Goal: Task Accomplishment & Management: Complete application form

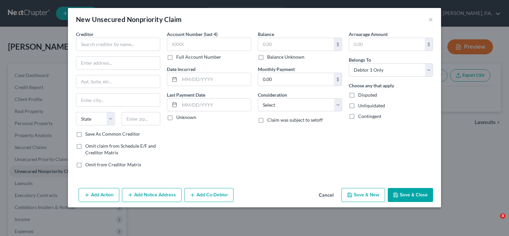
select select "0"
click at [429, 20] on button "×" at bounding box center [430, 19] width 5 height 8
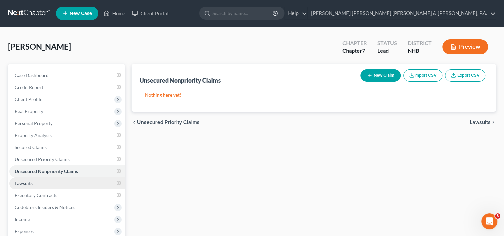
click at [111, 184] on link "Lawsuits" at bounding box center [67, 183] width 116 height 12
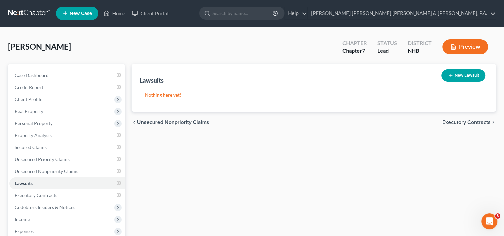
click at [460, 71] on button "New Lawsuit" at bounding box center [463, 75] width 44 height 12
select select "0"
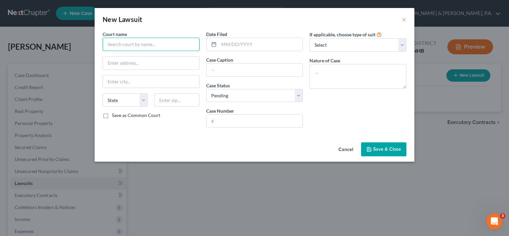
click at [131, 44] on input "text" at bounding box center [151, 44] width 97 height 13
type input "8"
click at [126, 42] on input "NH" at bounding box center [151, 44] width 97 height 13
type input "N"
type input "8th Circuit-District Division-[GEOGRAPHIC_DATA]"
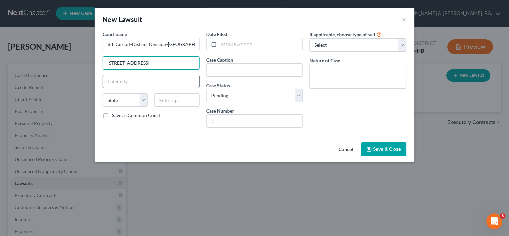
type input "[STREET_ADDRESS]"
click at [124, 80] on input "text" at bounding box center [151, 81] width 96 height 13
type input "[PERSON_NAME]"
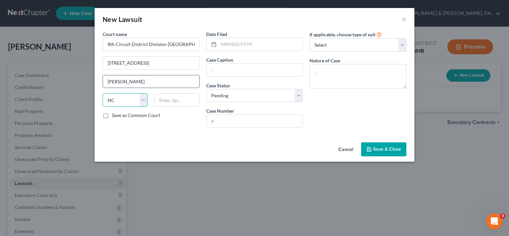
select select "32"
type input "03431-0364"
click at [231, 48] on input "text" at bounding box center [261, 44] width 84 height 13
click at [296, 97] on select "Select Pending On Appeal Concluded" at bounding box center [254, 95] width 97 height 13
select select "2"
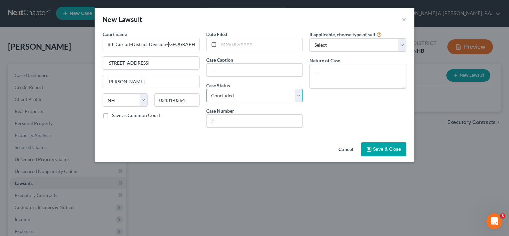
click at [206, 89] on select "Select Pending On Appeal Concluded" at bounding box center [254, 95] width 97 height 13
click at [233, 44] on input "text" at bounding box center [261, 44] width 84 height 13
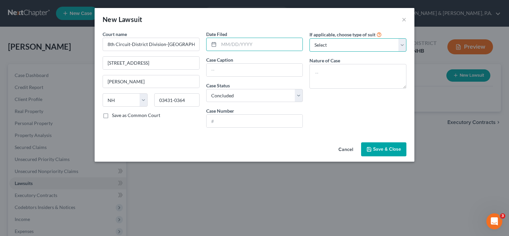
click at [404, 44] on select "Select Repossession Garnishment Foreclosure Attached, Seized, Or Levied Other" at bounding box center [357, 44] width 97 height 13
select select "4"
click at [309, 38] on select "Select Repossession Garnishment Foreclosure Attached, Seized, Or Levied Other" at bounding box center [357, 44] width 97 height 13
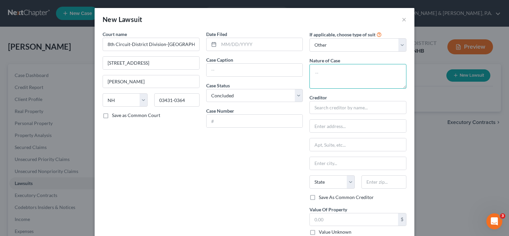
click at [326, 75] on textarea at bounding box center [357, 76] width 97 height 25
type textarea "Small Claim"
click at [233, 68] on input "text" at bounding box center [255, 70] width 96 height 13
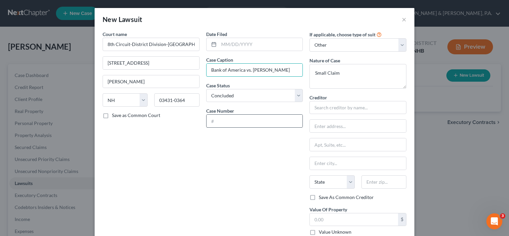
type input "Bank of America vs. Sarah Kennedy"
click at [225, 122] on input "text" at bounding box center [255, 121] width 96 height 13
type input "449-2024-SC-00164"
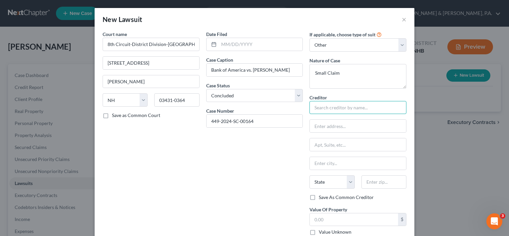
click at [332, 105] on input "text" at bounding box center [357, 107] width 97 height 13
type input "Bank of America"
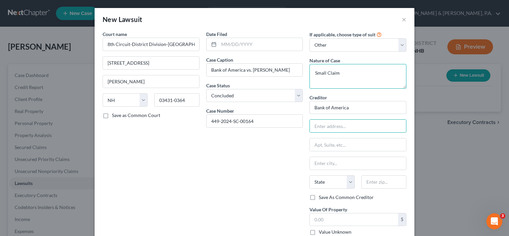
click at [346, 73] on textarea "Small Claim" at bounding box center [357, 76] width 97 height 25
type textarea "Small Claim- credit card"
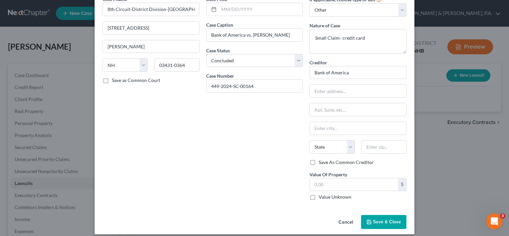
scroll to position [35, 0]
click at [112, 82] on label "Save as Common Court" at bounding box center [136, 80] width 48 height 7
click at [115, 82] on input "Save as Common Court" at bounding box center [117, 79] width 4 height 4
checkbox input "true"
click at [325, 184] on input "text" at bounding box center [354, 185] width 88 height 13
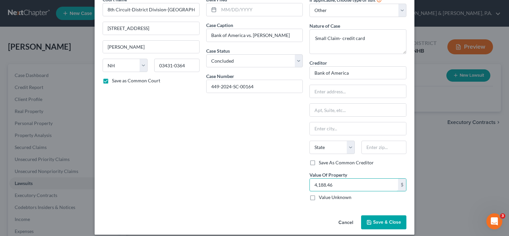
type input "4,188.46"
click at [378, 220] on span "Save & Close" at bounding box center [387, 222] width 28 height 6
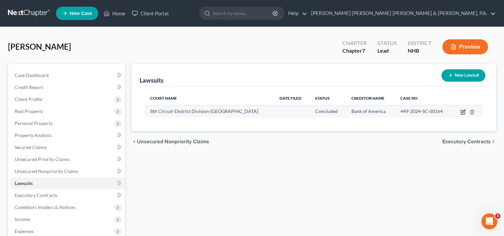
click at [462, 112] on icon "button" at bounding box center [462, 111] width 5 height 5
select select "32"
select select "2"
select select "4"
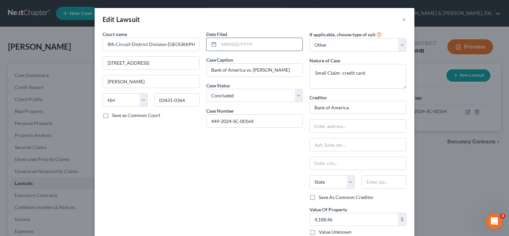
click at [219, 47] on input "text" at bounding box center [261, 44] width 84 height 13
type input "[DATE]"
click at [332, 126] on input "text" at bounding box center [358, 126] width 96 height 13
type input "100 North Tryon Street"
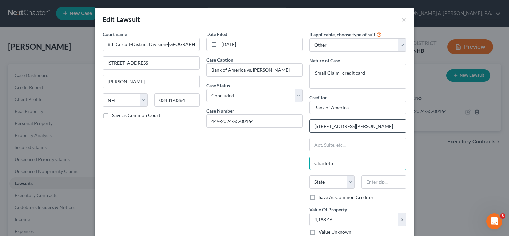
type input "Charlotte"
select select "28"
type input "28202"
click at [319, 199] on label "Save As Common Creditor" at bounding box center [346, 197] width 55 height 7
click at [321, 198] on input "Save As Common Creditor" at bounding box center [323, 196] width 4 height 4
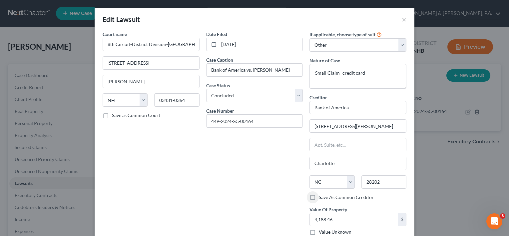
checkbox input "true"
click at [247, 194] on div "Date Filed 03/25/2024 Case Caption Bank of America vs. Sarah Kennedy Case Statu…" at bounding box center [255, 136] width 104 height 210
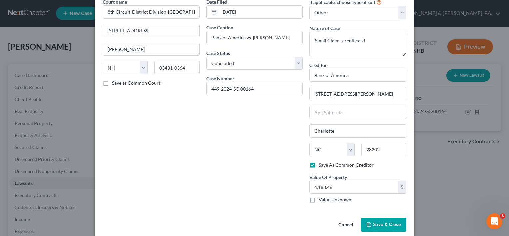
scroll to position [40, 0]
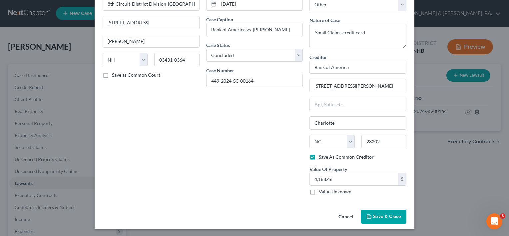
click at [382, 214] on span "Save & Close" at bounding box center [387, 217] width 28 height 6
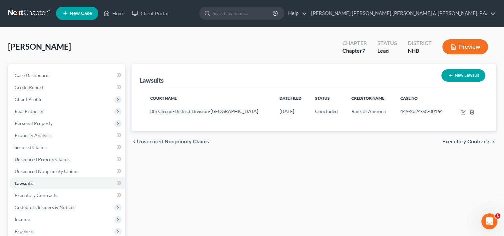
click at [464, 75] on button "New Lawsuit" at bounding box center [463, 75] width 44 height 12
select select "0"
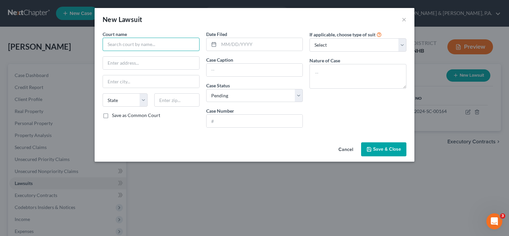
click at [134, 46] on input "text" at bounding box center [151, 44] width 97 height 13
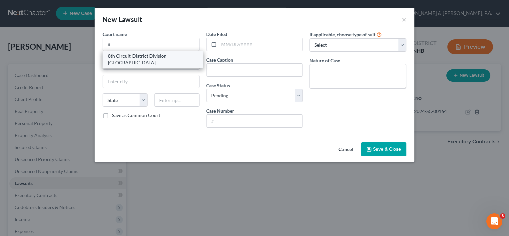
click at [136, 56] on div "8th Circuit-District Division-[GEOGRAPHIC_DATA]" at bounding box center [153, 59] width 90 height 13
type input "8th Circuit-District Division-[GEOGRAPHIC_DATA]"
type input "[STREET_ADDRESS]"
type input "[PERSON_NAME]"
select select "32"
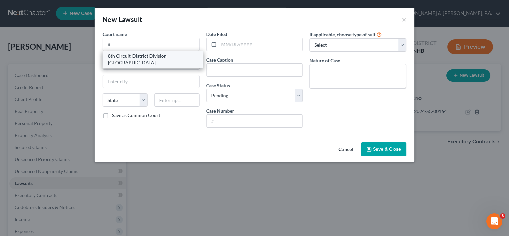
type input "03431-0364"
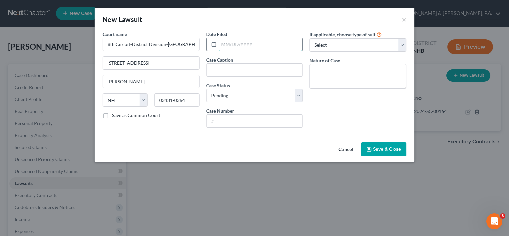
click at [219, 46] on input "text" at bounding box center [261, 44] width 84 height 13
click at [231, 41] on input "03" at bounding box center [261, 44] width 84 height 13
type input "[DATE]"
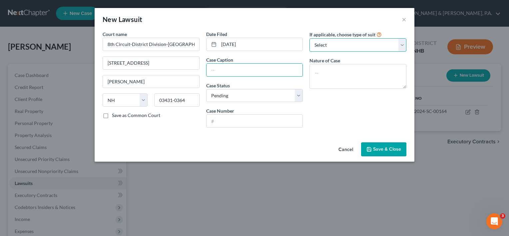
click at [401, 46] on select "Select Repossession Garnishment Foreclosure Attached, Seized, Or Levied Other" at bounding box center [357, 44] width 97 height 13
select select "4"
click at [309, 38] on select "Select Repossession Garnishment Foreclosure Attached, Seized, Or Levied Other" at bounding box center [357, 44] width 97 height 13
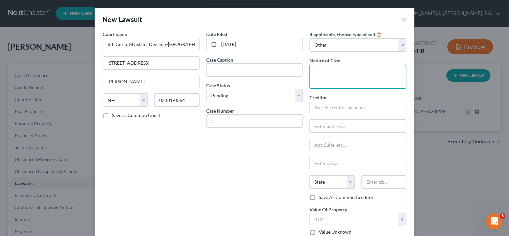
click at [323, 78] on textarea at bounding box center [357, 76] width 97 height 25
type textarea "Small Claim"
click at [220, 73] on input "text" at bounding box center [255, 70] width 96 height 13
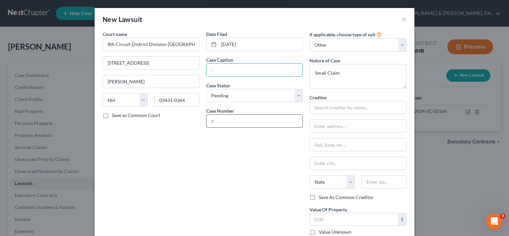
click at [234, 118] on input "text" at bounding box center [255, 121] width 96 height 13
type input "449-2024-SC-00469"
click at [227, 72] on input "text" at bounding box center [255, 70] width 96 height 13
paste input "BARCLAYS BANK [US_STATE] v. [PERSON_NAME]"
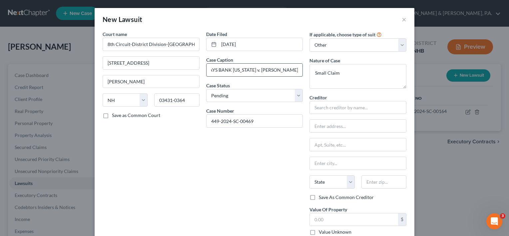
type input "BARCLAYS BANK [US_STATE] v. [PERSON_NAME]"
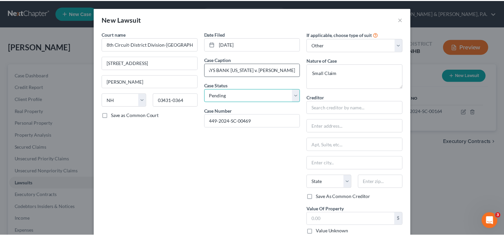
scroll to position [0, 0]
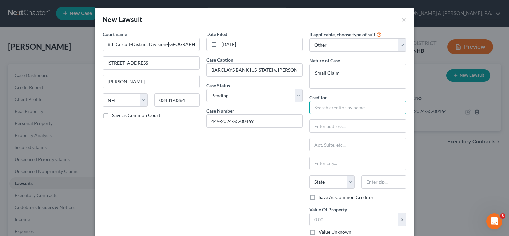
click at [328, 107] on input "text" at bounding box center [357, 107] width 97 height 13
click at [338, 106] on input "text" at bounding box center [357, 107] width 97 height 13
type input "Barclays Bank Delaware"
click at [348, 125] on input "text" at bounding box center [358, 126] width 96 height 13
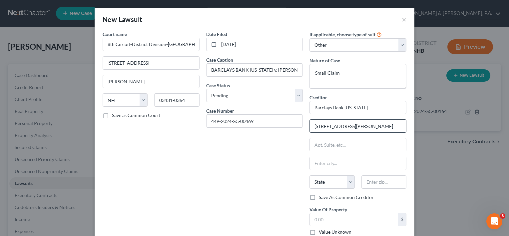
type input "125 S. West Street"
type input "Wilmington"
select select "7"
type input "19801"
click at [319, 196] on label "Save As Common Creditor" at bounding box center [346, 197] width 55 height 7
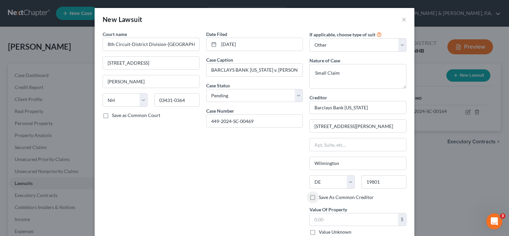
click at [321, 196] on input "Save As Common Creditor" at bounding box center [323, 196] width 4 height 4
checkbox input "true"
click at [360, 125] on input "125 S. West Street" at bounding box center [358, 126] width 96 height 13
type input "1"
paste input "1787 Veterans Highway, Suite 32"
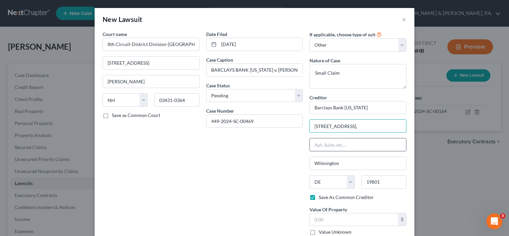
type input "1787 Veterans Highway,"
click at [338, 147] on input "text" at bounding box center [358, 144] width 96 height 13
type input "Suite 32"
click at [324, 161] on input "NY" at bounding box center [358, 163] width 96 height 13
type input "N"
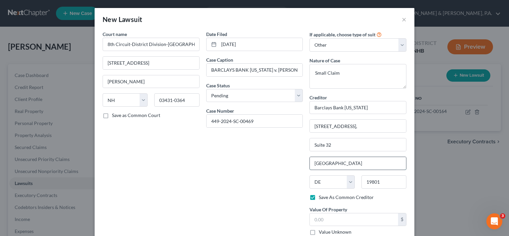
type input "Islandia"
select select "35"
type input "11749"
click at [324, 217] on input "text" at bounding box center [354, 219] width 88 height 13
type input "2,626.90"
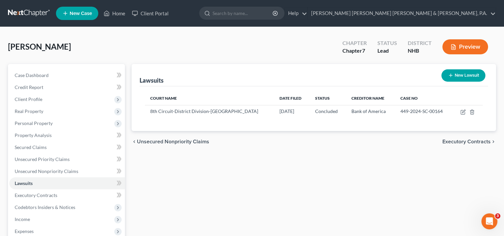
drag, startPoint x: 505, startPoint y: 180, endPoint x: 503, endPoint y: 226, distance: 45.4
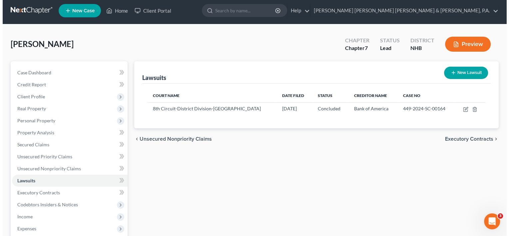
scroll to position [1, 0]
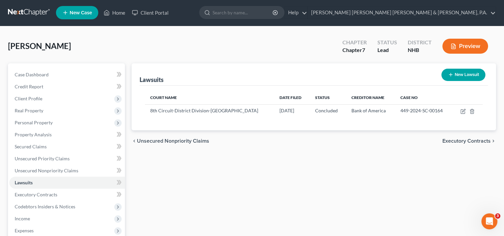
click at [455, 75] on button "New Lawsuit" at bounding box center [463, 75] width 44 height 12
select select "0"
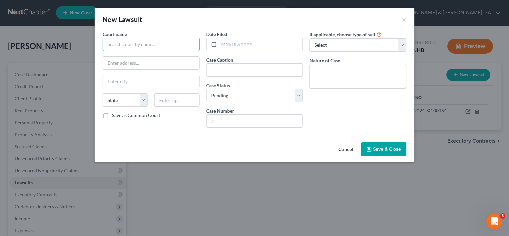
click at [136, 42] on input "text" at bounding box center [151, 44] width 97 height 13
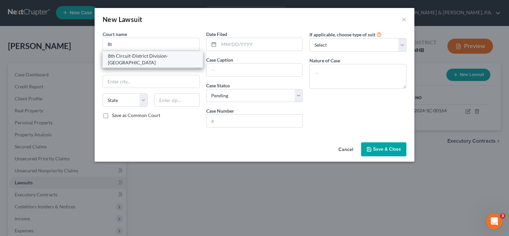
click at [137, 57] on div "8th Circuit-District Division-[GEOGRAPHIC_DATA]" at bounding box center [153, 59] width 90 height 13
type input "8th Circuit-District Division-[GEOGRAPHIC_DATA]"
type input "[STREET_ADDRESS]"
type input "[PERSON_NAME]"
select select "32"
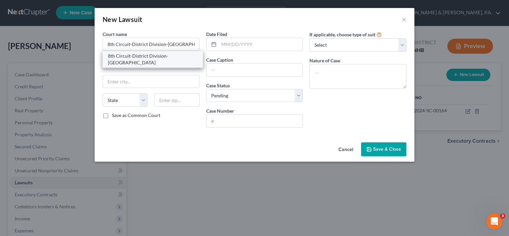
type input "03431-0364"
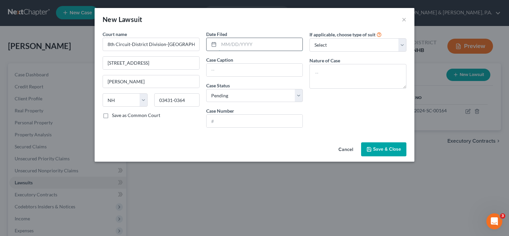
click at [229, 45] on input "text" at bounding box center [261, 44] width 84 height 13
type input "[DATE]"
click at [403, 44] on select "Select Repossession Garnishment Foreclosure Attached, Seized, Or Levied Other" at bounding box center [357, 44] width 97 height 13
select select "4"
click at [309, 38] on select "Select Repossession Garnishment Foreclosure Attached, Seized, Or Levied Other" at bounding box center [357, 44] width 97 height 13
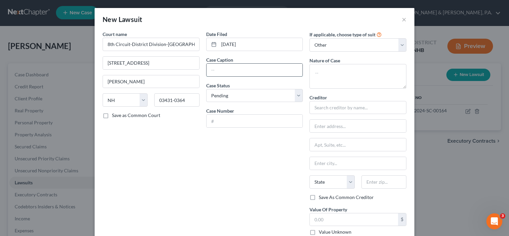
click at [243, 68] on input "text" at bounding box center [255, 70] width 96 height 13
type input "b"
type input "N"
type input "B"
click at [217, 69] on input "text" at bounding box center [255, 70] width 96 height 13
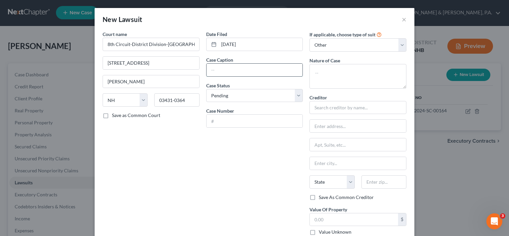
paste input "BARCLAYS BANK DELAWARE v. SARAH KENNED"
type input "BARCLAYS BANK DELAWARE v. SARAH KENNED"
click at [217, 119] on input "text" at bounding box center [255, 121] width 96 height 13
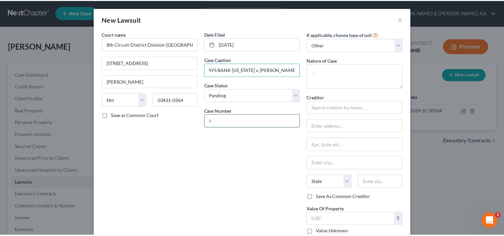
scroll to position [0, 0]
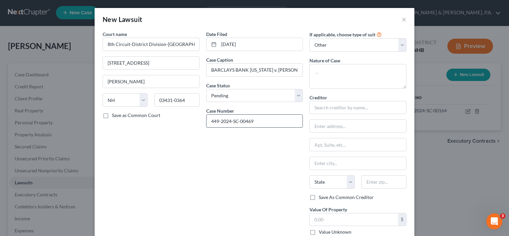
type input "449-2024-SC-00469"
click at [331, 76] on textarea at bounding box center [357, 76] width 97 height 25
type textarea "Small Claim- credit card debts"
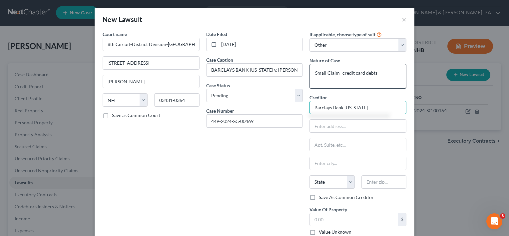
type input "Barclays Bank Delaware"
click at [354, 125] on input "text" at bounding box center [358, 126] width 96 height 13
paste input "[STREET_ADDRESS]"
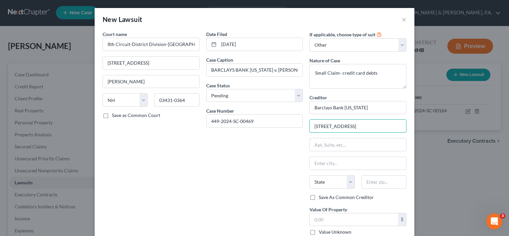
type input "[STREET_ADDRESS]"
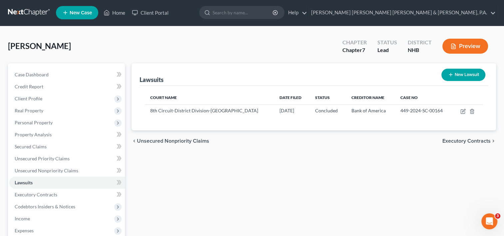
drag, startPoint x: 505, startPoint y: 92, endPoint x: 505, endPoint y: 109, distance: 17.3
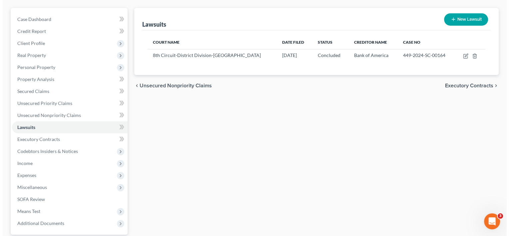
scroll to position [57, 0]
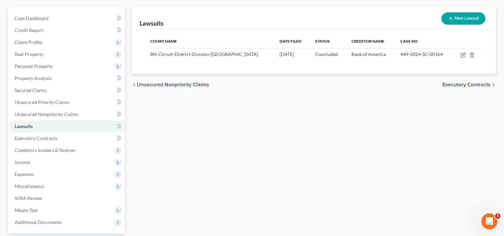
click at [459, 20] on button "New Lawsuit" at bounding box center [463, 18] width 44 height 12
select select "0"
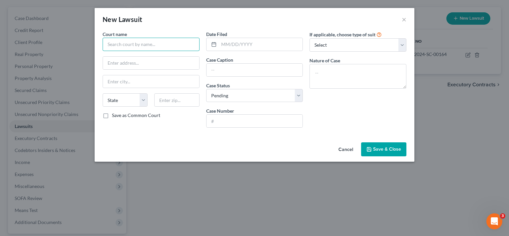
click at [149, 41] on input "text" at bounding box center [151, 44] width 97 height 13
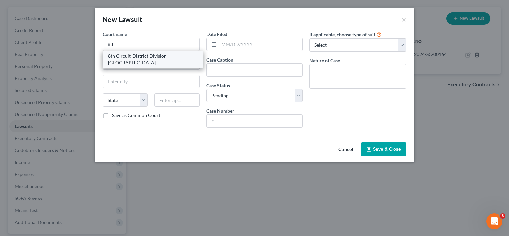
click at [143, 59] on div "8th Circuit-District Division-[GEOGRAPHIC_DATA]" at bounding box center [153, 59] width 100 height 17
type input "8th Circuit-District Division-[GEOGRAPHIC_DATA]"
type input "[STREET_ADDRESS]"
type input "[PERSON_NAME]"
select select "32"
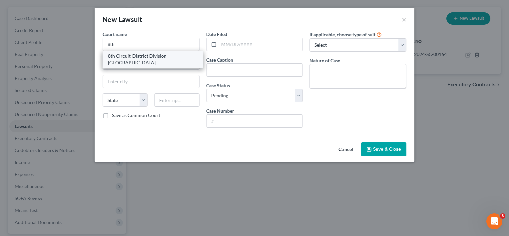
type input "03431-0364"
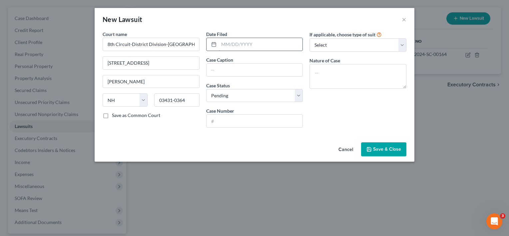
click at [228, 43] on input "text" at bounding box center [261, 44] width 84 height 13
type input "[DATE]"
click at [399, 44] on select "Select Repossession Garnishment Foreclosure Attached, Seized, Or Levied Other" at bounding box center [357, 44] width 97 height 13
select select "4"
click at [309, 38] on select "Select Repossession Garnishment Foreclosure Attached, Seized, Or Levied Other" at bounding box center [357, 44] width 97 height 13
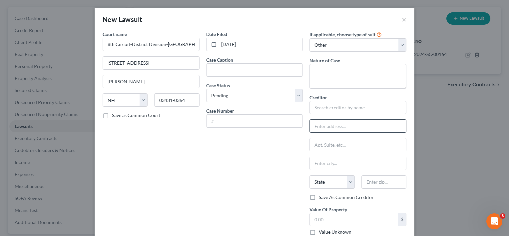
click at [327, 127] on input "text" at bounding box center [358, 126] width 96 height 13
paste input "[STREET_ADDRESS]"
type input "[STREET_ADDRESS]"
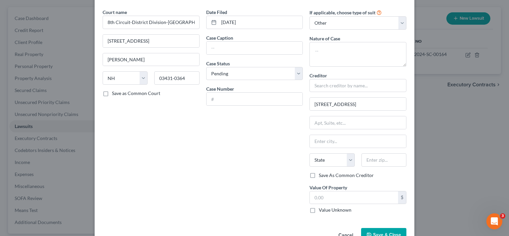
scroll to position [27, 0]
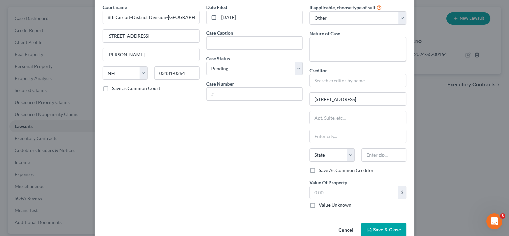
click at [366, 227] on icon "button" at bounding box center [368, 229] width 5 height 5
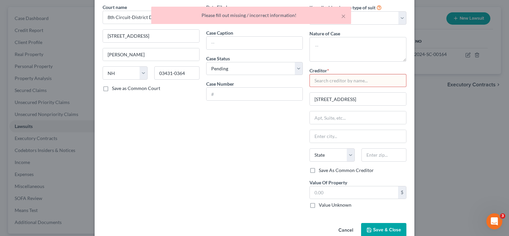
click at [194, 158] on div "Court name * 8th Circuit-District Division-[PERSON_NAME] [GEOGRAPHIC_DATA][PERS…" at bounding box center [151, 109] width 104 height 210
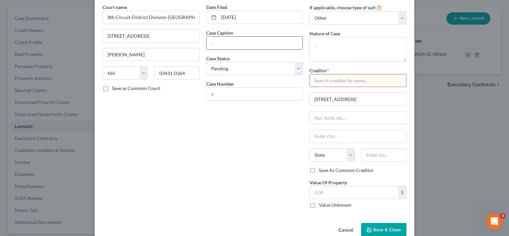
click at [236, 42] on input "text" at bounding box center [255, 43] width 96 height 13
paste input "BARCLAYS BANK [US_STATE] v. [PERSON_NAME]"
type input "BARCLAYS BANK [US_STATE] v. [PERSON_NAME]"
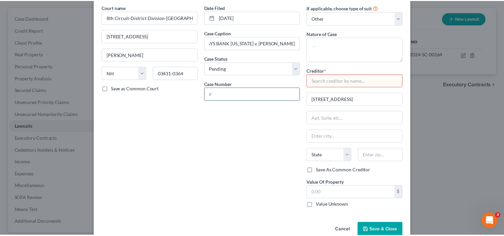
scroll to position [0, 0]
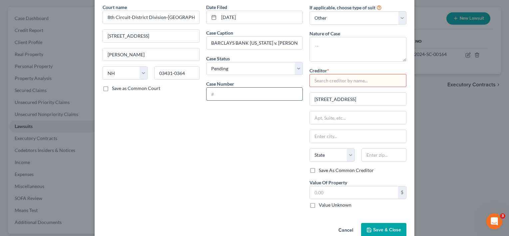
click at [251, 96] on input "text" at bounding box center [255, 94] width 96 height 13
type input "449-2024-SC-00469"
click at [327, 54] on textarea at bounding box center [357, 49] width 97 height 25
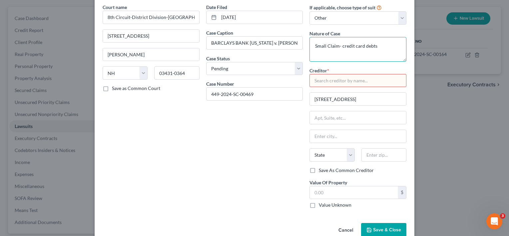
type textarea "Small Claim- credit card debts"
click at [320, 84] on input "text" at bounding box center [357, 80] width 97 height 13
paste input "BARCLAYS BANK [US_STATE]"
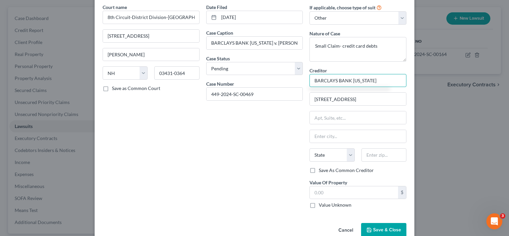
type input "BARCLAYS BANK [US_STATE]"
click at [330, 135] on input "text" at bounding box center [358, 136] width 96 height 13
paste input "[GEOGRAPHIC_DATA]"
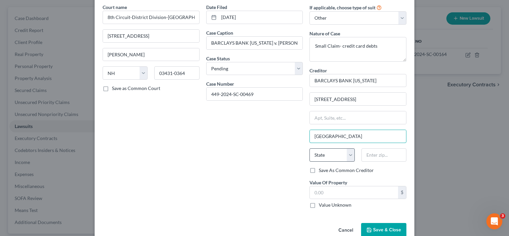
type input "[GEOGRAPHIC_DATA]"
click at [346, 152] on select "State [US_STATE] AK AR AZ CA CO CT DE DC [GEOGRAPHIC_DATA] [GEOGRAPHIC_DATA] GU…" at bounding box center [331, 154] width 45 height 13
select select "7"
click at [309, 148] on select "State [US_STATE] AK AR AZ CA CO CT DE DC [GEOGRAPHIC_DATA] [GEOGRAPHIC_DATA] GU…" at bounding box center [331, 154] width 45 height 13
click at [375, 152] on input "text" at bounding box center [383, 154] width 45 height 13
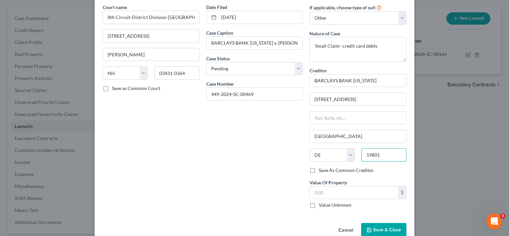
type input "19801"
type input "Wilmington"
click at [319, 169] on label "Save As Common Creditor" at bounding box center [346, 170] width 55 height 7
click at [321, 169] on input "Save As Common Creditor" at bounding box center [323, 169] width 4 height 4
checkbox input "true"
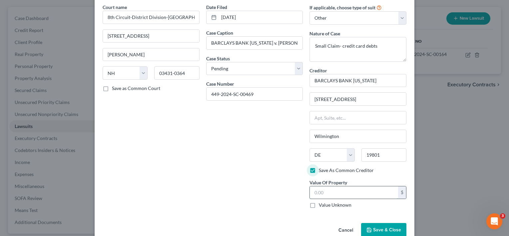
click at [329, 191] on input "text" at bounding box center [354, 192] width 88 height 13
click at [327, 192] on input "text" at bounding box center [354, 192] width 88 height 13
type input "2,626.90"
click at [372, 225] on button "Save & Close" at bounding box center [383, 230] width 45 height 14
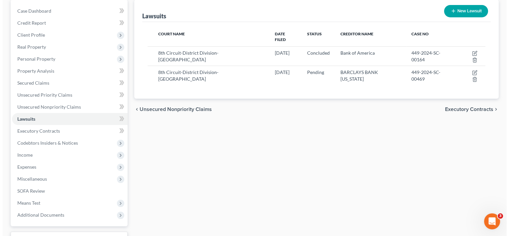
scroll to position [65, 0]
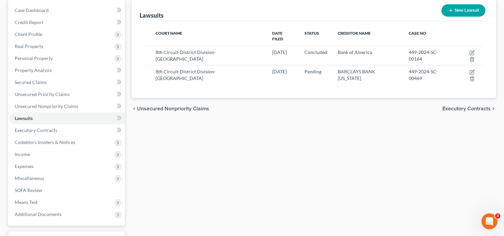
click at [459, 9] on button "New Lawsuit" at bounding box center [463, 10] width 44 height 12
select select "0"
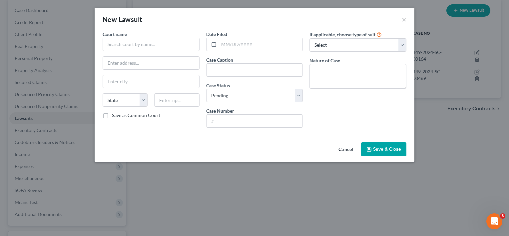
click at [111, 51] on div "Court name * State [US_STATE] AK AR AZ CA CO CT DE DC [GEOGRAPHIC_DATA] GA GU H…" at bounding box center [151, 82] width 104 height 102
click at [112, 45] on input "text" at bounding box center [151, 44] width 97 height 13
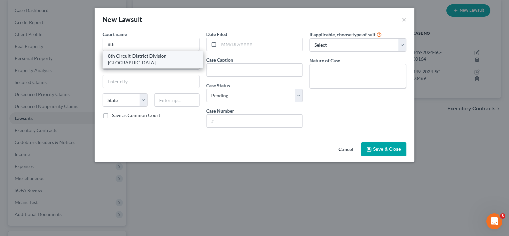
click at [116, 56] on div "8th Circuit-District Division-[GEOGRAPHIC_DATA]" at bounding box center [153, 59] width 90 height 13
type input "8th Circuit-District Division-[GEOGRAPHIC_DATA]"
type input "[STREET_ADDRESS]"
type input "[PERSON_NAME]"
select select "32"
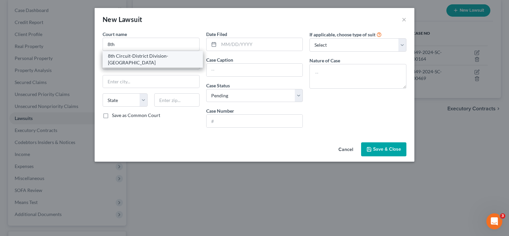
type input "03431-0364"
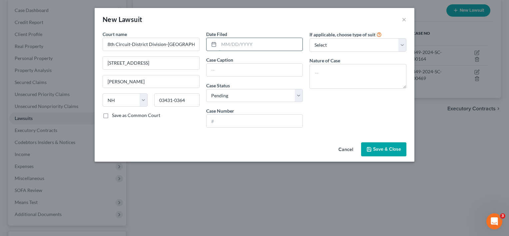
click at [227, 43] on input "text" at bounding box center [261, 44] width 84 height 13
type input "[DATE]"
click at [229, 71] on input "text" at bounding box center [255, 70] width 96 height 13
paste input "PORTFOLIO RECOVERY ASSOCIATES, LLC v. [PERSON_NAME]"
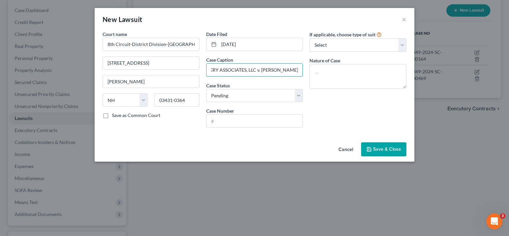
type input "PORTFOLIO RECOVERY ASSOCIATES, LLC v. [PERSON_NAME]"
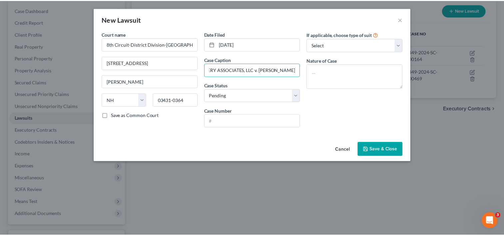
scroll to position [0, 0]
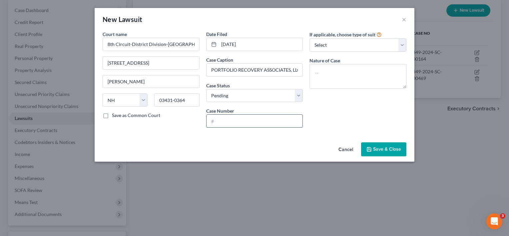
click at [250, 123] on input "text" at bounding box center [255, 121] width 96 height 13
paste input "449-2024-SC-00571"
type input "449-2024-SC-00571"
click at [399, 45] on select "Select Repossession Garnishment Foreclosure Attached, Seized, Or Levied Other" at bounding box center [357, 44] width 97 height 13
select select "4"
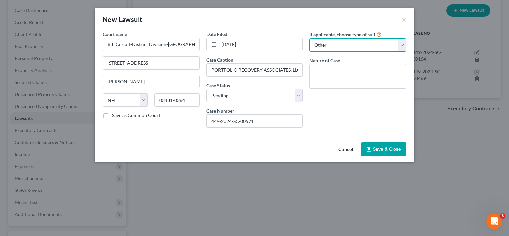
click at [309, 38] on select "Select Repossession Garnishment Foreclosure Attached, Seized, Or Levied Other" at bounding box center [357, 44] width 97 height 13
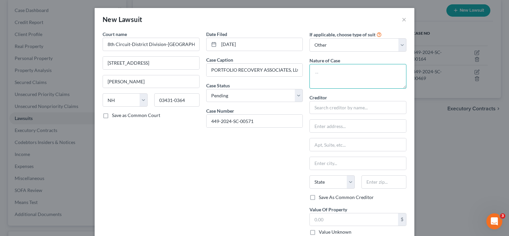
click at [325, 78] on textarea at bounding box center [357, 76] width 97 height 25
type textarea "Small Claim- credit card debts"
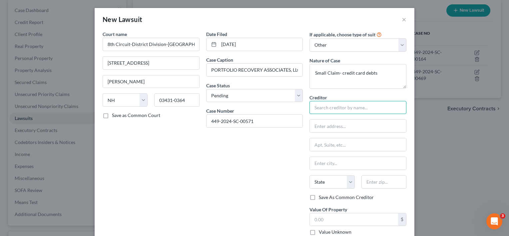
click at [334, 110] on input "text" at bounding box center [357, 107] width 97 height 13
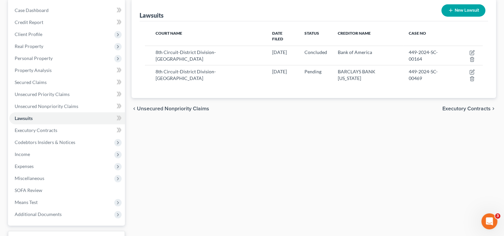
drag, startPoint x: 505, startPoint y: 120, endPoint x: 505, endPoint y: 128, distance: 8.0
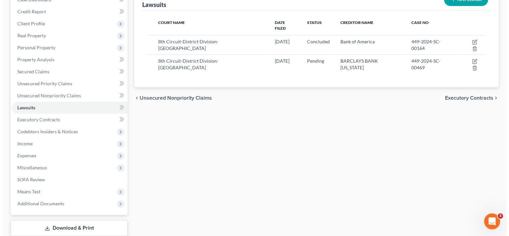
scroll to position [73, 0]
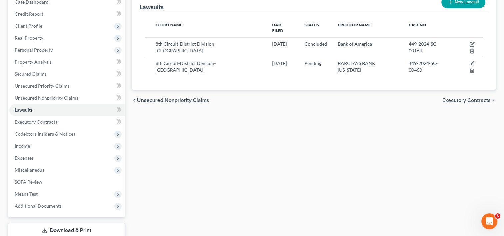
click at [454, 4] on button "New Lawsuit" at bounding box center [463, 2] width 44 height 12
select select "0"
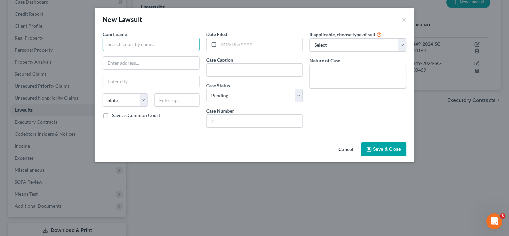
click at [147, 45] on input "text" at bounding box center [151, 44] width 97 height 13
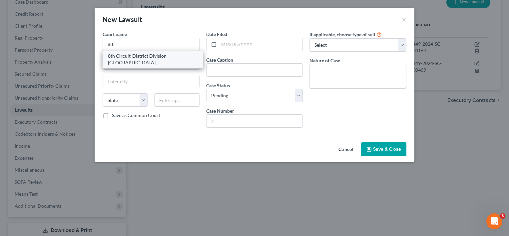
click at [142, 55] on div "8th Circuit-District Division-[GEOGRAPHIC_DATA]" at bounding box center [153, 59] width 90 height 13
type input "8th Circuit-District Division-[GEOGRAPHIC_DATA]"
type input "[STREET_ADDRESS]"
type input "[PERSON_NAME]"
select select "32"
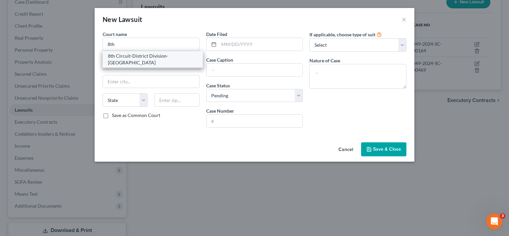
type input "03431-0364"
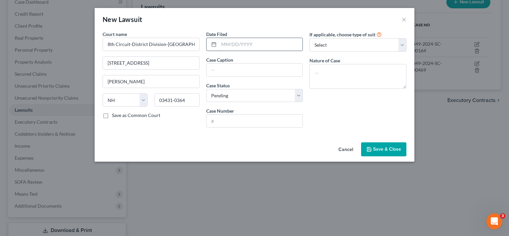
click at [227, 43] on input "text" at bounding box center [261, 44] width 84 height 13
type input "[DATE]"
paste input "449-2024-SC-00571"
type input "4"
click at [215, 122] on input "text" at bounding box center [255, 121] width 96 height 13
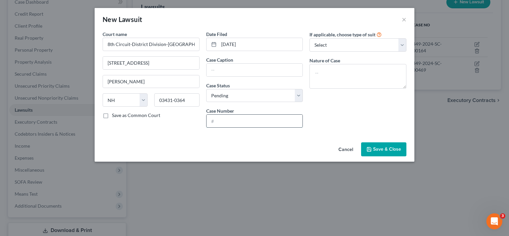
paste input "449-2024-SC-00571"
type input "449-2024-SC-00571"
click at [223, 71] on input "text" at bounding box center [255, 70] width 96 height 13
paste input "PORTFOLIO RECOVERY ASSOCIATES, LLC v. [PERSON_NAME]"
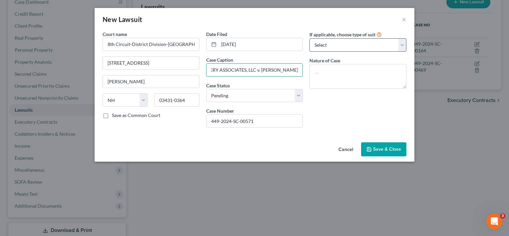
type input "PORTFOLIO RECOVERY ASSOCIATES, LLC v. [PERSON_NAME]"
click at [402, 41] on select "Select Repossession Garnishment Foreclosure Attached, Seized, Or Levied Other" at bounding box center [357, 44] width 97 height 13
select select "4"
click at [309, 38] on select "Select Repossession Garnishment Foreclosure Attached, Seized, Or Levied Other" at bounding box center [357, 44] width 97 height 13
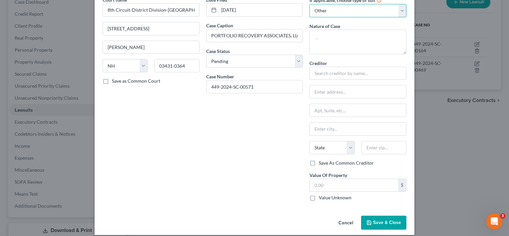
scroll to position [38, 0]
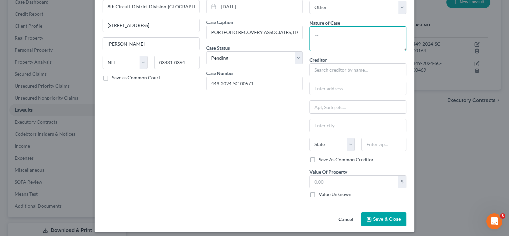
click at [332, 33] on textarea at bounding box center [357, 38] width 97 height 25
type textarea "Small Claim- credit card debt"
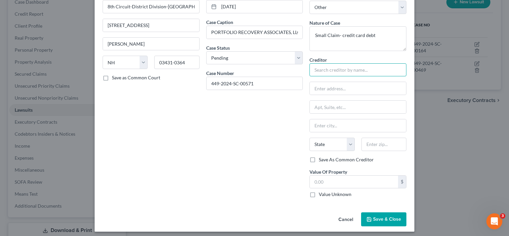
click at [330, 73] on input "text" at bounding box center [357, 69] width 97 height 13
click at [336, 73] on input "text" at bounding box center [357, 69] width 97 height 13
paste input "PORTFOLIO RECOVERY ASSOCIATES, LLC"
type input "PORTFOLIO RECOVERY ASSOCIATES, LLC"
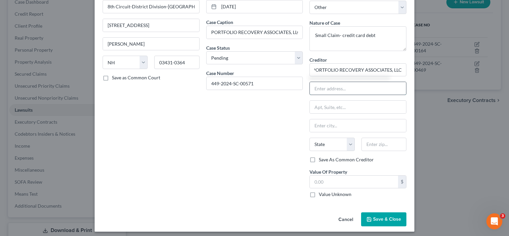
click at [318, 85] on input "text" at bounding box center [358, 88] width 96 height 13
type input "[STREET_ADDRESS]"
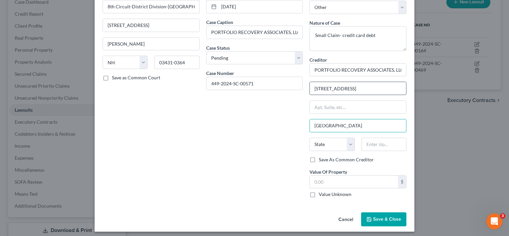
type input "[GEOGRAPHIC_DATA]"
select select "48"
type input "23502"
click at [319, 157] on label "Save As Common Creditor" at bounding box center [346, 159] width 55 height 7
click at [321, 157] on input "Save As Common Creditor" at bounding box center [323, 158] width 4 height 4
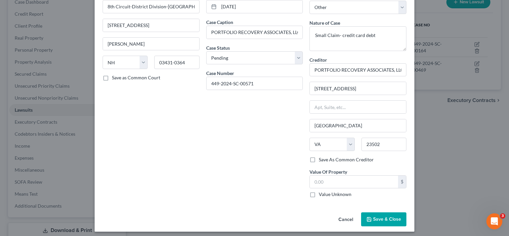
checkbox input "true"
click at [316, 179] on input "text" at bounding box center [354, 182] width 88 height 13
type input "5,392.41"
click at [369, 219] on icon "button" at bounding box center [368, 219] width 5 height 5
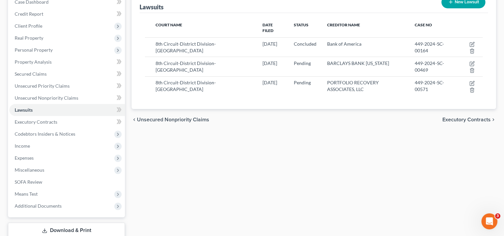
click at [456, 0] on button "New Lawsuit" at bounding box center [463, 2] width 44 height 12
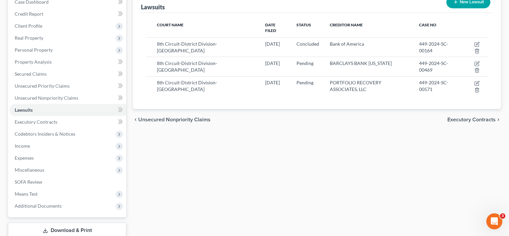
select select "0"
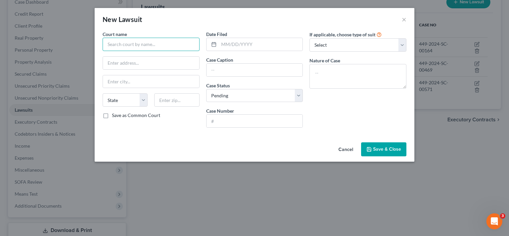
click at [119, 45] on input "text" at bounding box center [151, 44] width 97 height 13
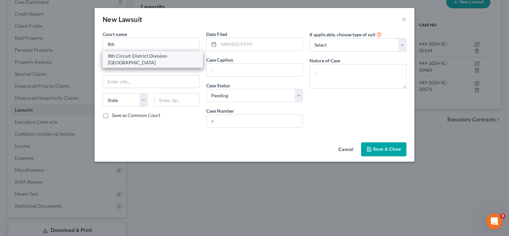
click at [120, 57] on div "8th Circuit-District Division-[GEOGRAPHIC_DATA]" at bounding box center [153, 59] width 90 height 13
type input "8th Circuit-District Division-[GEOGRAPHIC_DATA]"
type input "[STREET_ADDRESS]"
type input "[PERSON_NAME]"
select select "32"
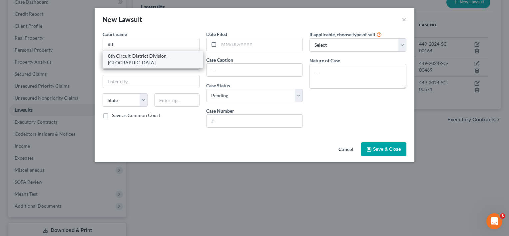
type input "03431-0364"
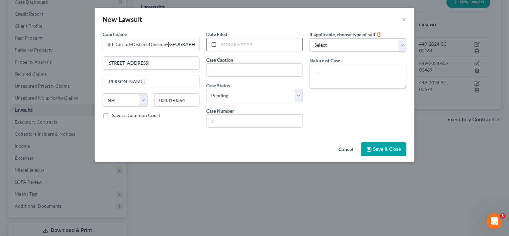
click at [227, 45] on input "text" at bounding box center [261, 44] width 84 height 13
type input "[DATE]"
click at [237, 64] on input "text" at bounding box center [255, 70] width 96 height 13
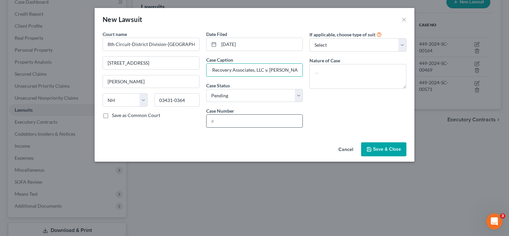
type input "Portfolio Recovery Associates, LLC v. [PERSON_NAME]"
click at [234, 120] on input "text" at bounding box center [255, 121] width 96 height 13
type input "449-2025-SC-00484"
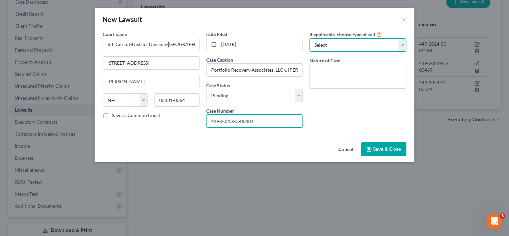
click at [402, 44] on select "Select Repossession Garnishment Foreclosure Attached, Seized, Or Levied Other" at bounding box center [357, 44] width 97 height 13
select select "4"
click at [309, 38] on select "Select Repossession Garnishment Foreclosure Attached, Seized, Or Levied Other" at bounding box center [357, 44] width 97 height 13
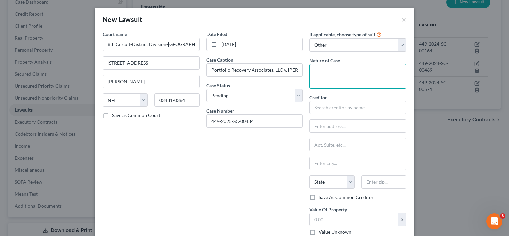
click at [326, 76] on textarea at bounding box center [357, 76] width 97 height 25
type textarea "Small Claim- Credit card debts"
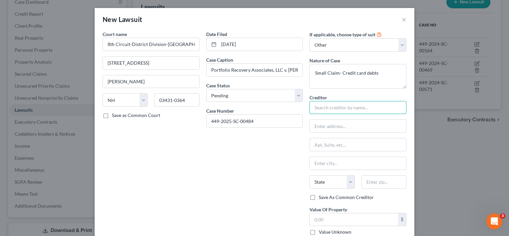
click at [330, 106] on input "text" at bounding box center [357, 107] width 97 height 13
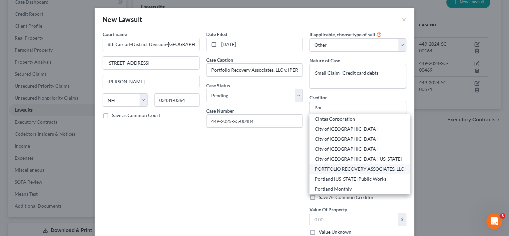
click at [341, 171] on div "PORTFOLIO RECOVERY ASSOCIATES, LLC" at bounding box center [360, 169] width 90 height 7
type input "PORTFOLIO RECOVERY ASSOCIATES, LLC"
type input "[STREET_ADDRESS]"
type input "[GEOGRAPHIC_DATA]"
select select "48"
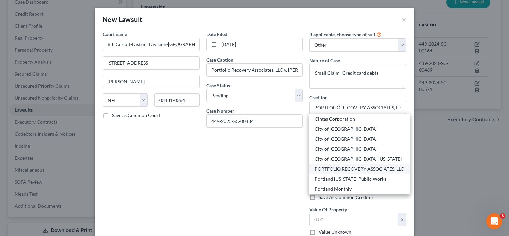
type input "23502"
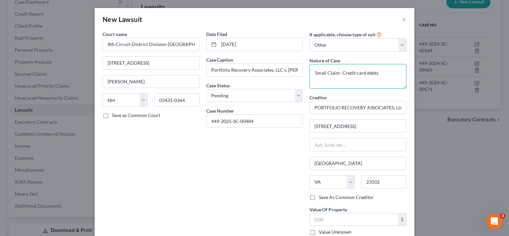
click at [380, 74] on textarea "Small Claim- Credit card debts" at bounding box center [357, 76] width 97 height 25
type textarea "Small Claim- Credit card debts- Synchrony Bank- $3,245.72"
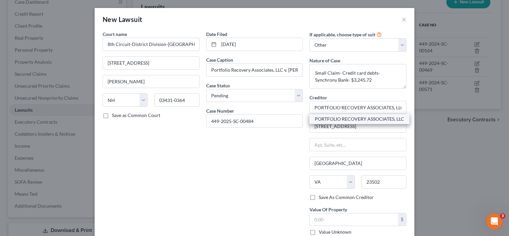
click at [343, 122] on div "PORTFOLIO RECOVERY ASSOCIATES, LLC" at bounding box center [359, 119] width 89 height 7
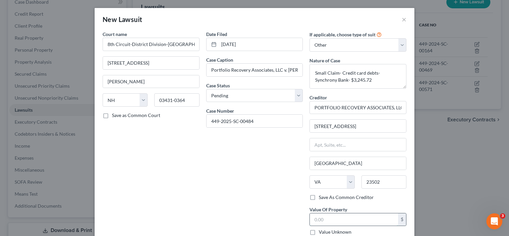
click at [328, 223] on input "text" at bounding box center [354, 219] width 88 height 13
type input "3,245.72"
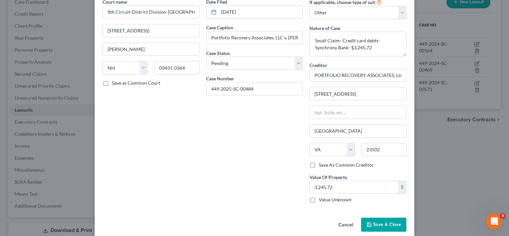
scroll to position [37, 0]
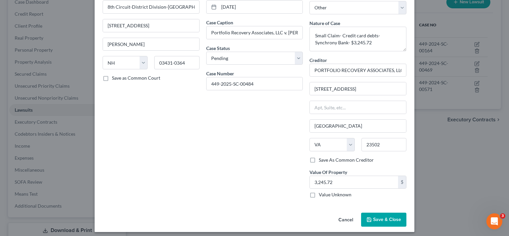
click at [379, 219] on span "Save & Close" at bounding box center [387, 220] width 28 height 6
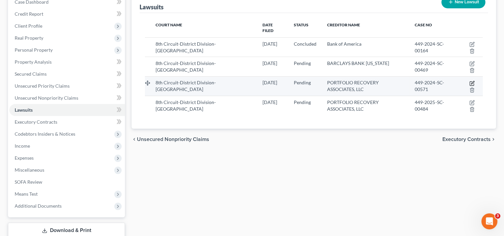
click at [471, 81] on icon "button" at bounding box center [472, 82] width 3 height 3
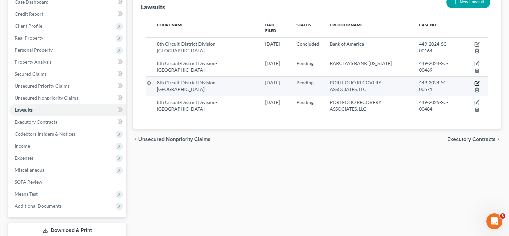
select select "32"
select select "0"
select select "4"
select select "48"
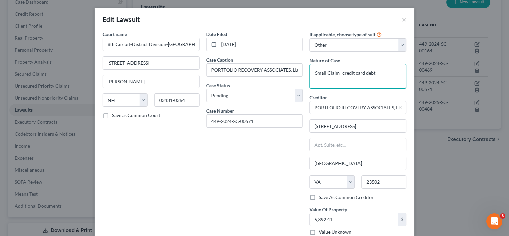
click at [372, 73] on textarea "Small Claim- credit card debt" at bounding box center [357, 76] width 97 height 25
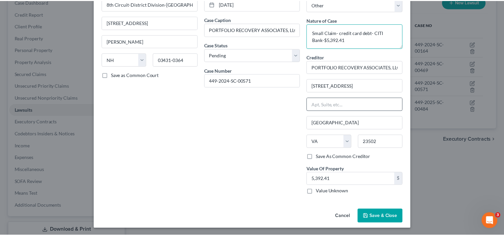
scroll to position [40, 0]
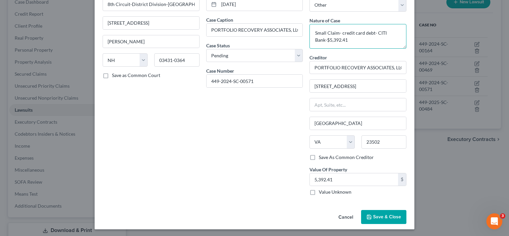
type textarea "Small Claim- credit card debt- CITI Bank-$5,392.41"
click at [373, 216] on span "Save & Close" at bounding box center [387, 217] width 28 height 6
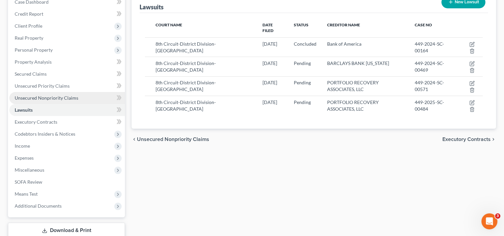
click at [57, 99] on span "Unsecured Nonpriority Claims" at bounding box center [47, 98] width 64 height 6
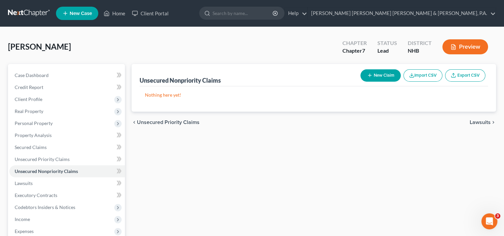
click at [425, 76] on button "Import CSV" at bounding box center [422, 75] width 39 height 12
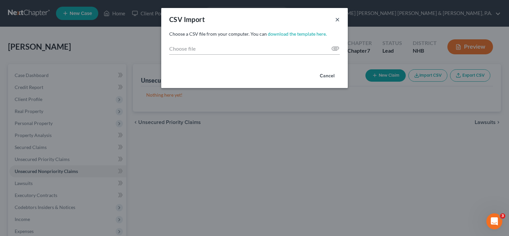
click at [336, 16] on button "×" at bounding box center [337, 19] width 5 height 8
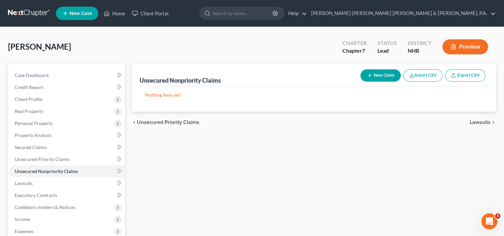
click at [380, 71] on button "New Claim" at bounding box center [380, 75] width 40 height 12
select select "0"
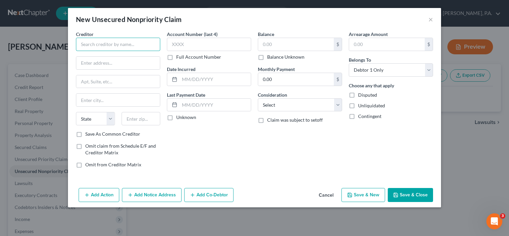
click at [95, 46] on input "text" at bounding box center [118, 44] width 84 height 13
type input "LVNV FUNDING LLC"
click at [106, 64] on input "text" at bounding box center [118, 63] width 84 height 13
paste input "CARE OF RESURGENT CAPITAL SERVICES L.P"
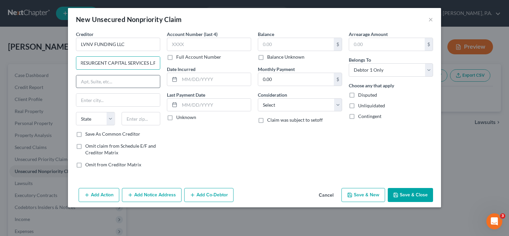
type input "CARE OF RESURGENT CAPITAL SERVICES L.P"
click at [80, 80] on input "text" at bounding box center [118, 81] width 84 height 13
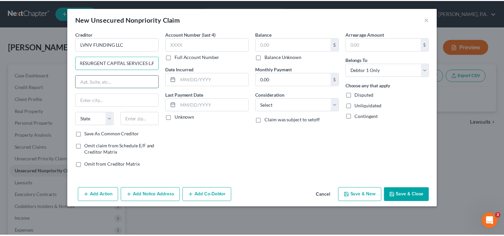
scroll to position [0, 0]
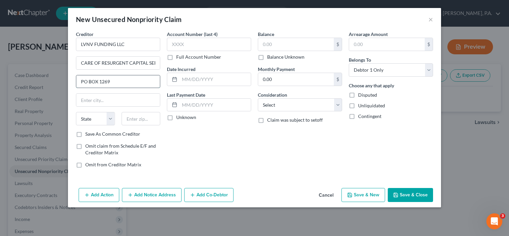
type input "PO BOX 1269"
click at [105, 99] on input "text" at bounding box center [118, 100] width 84 height 13
paste input "[GEOGRAPHIC_DATA]"
type input "[GEOGRAPHIC_DATA]"
click at [93, 113] on select "State [US_STATE] AK AR AZ CA CO CT DE DC [GEOGRAPHIC_DATA] [GEOGRAPHIC_DATA] GU…" at bounding box center [95, 118] width 39 height 13
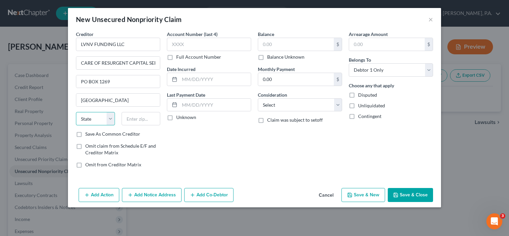
select select "42"
click at [76, 112] on select "State [US_STATE] AK AR AZ CA CO CT DE DC [GEOGRAPHIC_DATA] [GEOGRAPHIC_DATA] GU…" at bounding box center [95, 118] width 39 height 13
click at [140, 123] on input "text" at bounding box center [141, 118] width 39 height 13
type input "29602"
click at [85, 133] on label "Save As Common Creditor" at bounding box center [112, 134] width 55 height 7
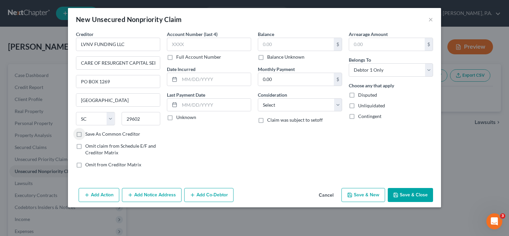
click at [88, 133] on input "Save As Common Creditor" at bounding box center [90, 133] width 4 height 4
checkbox input "true"
click at [195, 46] on input "text" at bounding box center [209, 44] width 84 height 13
type input "5213"
click at [197, 79] on input "text" at bounding box center [215, 79] width 71 height 13
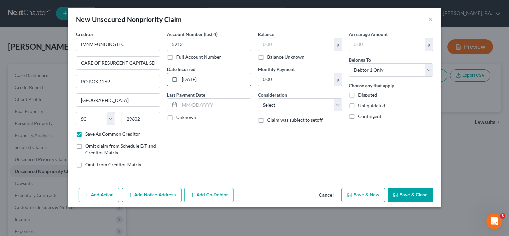
type input "[DATE]"
click at [276, 44] on input "text" at bounding box center [296, 44] width 76 height 13
type input "637"
click at [369, 48] on input "text" at bounding box center [387, 44] width 76 height 13
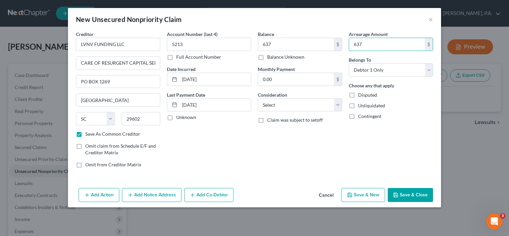
type input "637"
click at [336, 107] on select "Select Cable / Satellite Services Collection Agency Credit Card Debt Debt Couns…" at bounding box center [300, 104] width 84 height 13
select select "2"
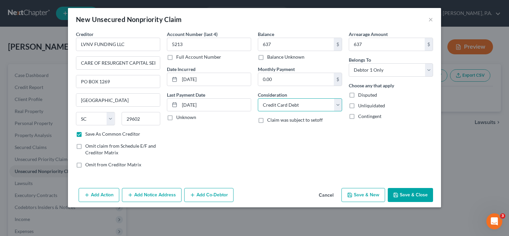
click at [258, 98] on select "Select Cable / Satellite Services Collection Agency Credit Card Debt Debt Couns…" at bounding box center [300, 104] width 84 height 13
click at [407, 198] on button "Save & Close" at bounding box center [410, 195] width 45 height 14
checkbox input "false"
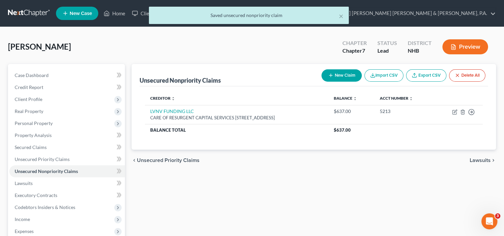
click at [344, 77] on button "New Claim" at bounding box center [341, 75] width 40 height 12
select select "0"
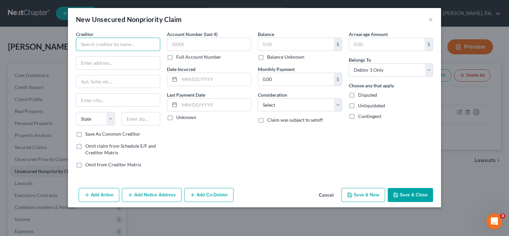
click at [90, 43] on input "text" at bounding box center [118, 44] width 84 height 13
paste input "MIDLAND CREDIT MANAGEMENT"
type input "MIDLAND CREDIT MANAGEMENT"
click at [104, 65] on input "text" at bounding box center [118, 63] width 84 height 13
click at [100, 64] on input "text" at bounding box center [118, 63] width 84 height 13
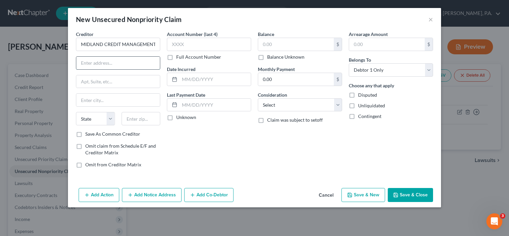
paste input "[STREET_ADDRESS]"
type input "[STREET_ADDRESS]"
click at [120, 81] on input "text" at bounding box center [118, 81] width 84 height 13
paste input "STE 300"
type input "STE 300"
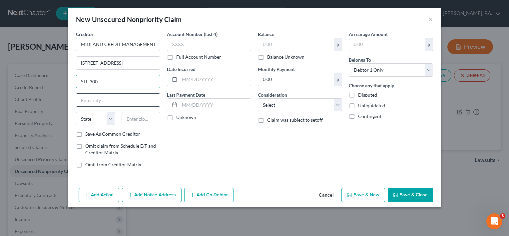
click at [104, 100] on input "text" at bounding box center [118, 100] width 84 height 13
type input "[PERSON_NAME]"
select select "23"
type input "48083-1271"
click at [85, 134] on label "Save As Common Creditor" at bounding box center [112, 134] width 55 height 7
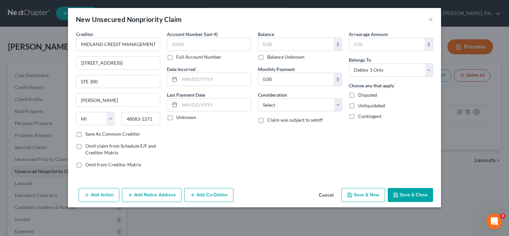
click at [88, 134] on input "Save As Common Creditor" at bounding box center [90, 133] width 4 height 4
checkbox input "true"
click at [205, 39] on input "text" at bounding box center [209, 44] width 84 height 13
type input "7258"
click at [195, 81] on input "text" at bounding box center [215, 79] width 71 height 13
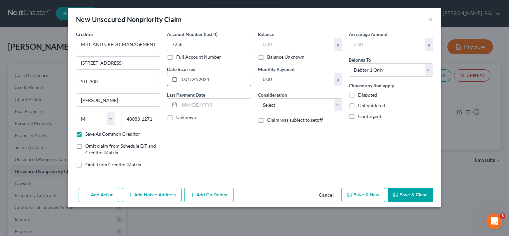
type input "001/24/2024"
type input "0"
click at [176, 117] on label "Unknown" at bounding box center [186, 117] width 20 height 7
click at [179, 117] on input "Unknown" at bounding box center [181, 116] width 4 height 4
checkbox input "true"
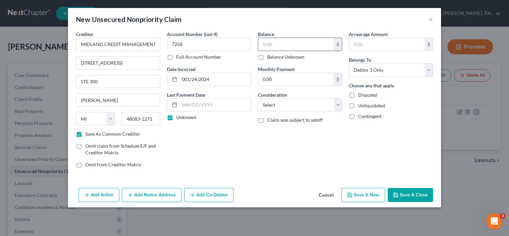
click at [277, 43] on input "text" at bounding box center [296, 44] width 76 height 13
type input "553"
click at [361, 47] on input "text" at bounding box center [387, 44] width 76 height 13
type input "553"
click at [403, 194] on button "Save & Close" at bounding box center [410, 195] width 45 height 14
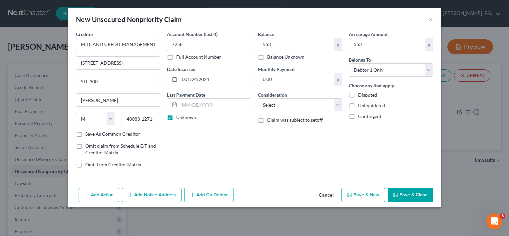
checkbox input "false"
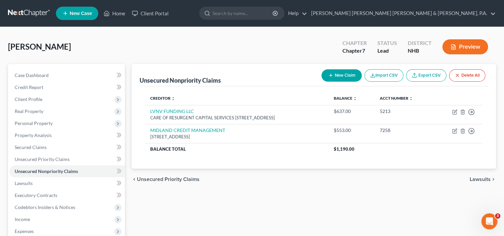
click at [346, 71] on button "New Claim" at bounding box center [341, 75] width 40 height 12
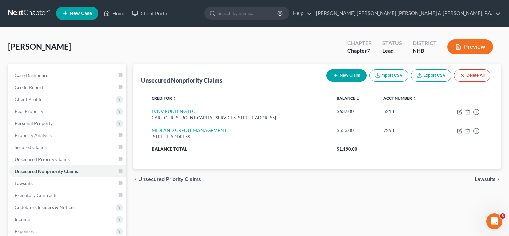
select select "0"
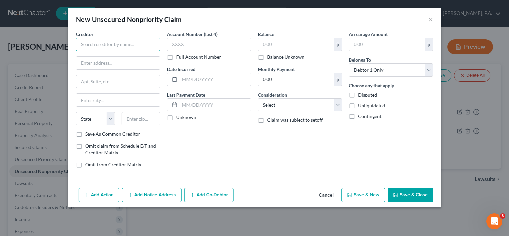
click at [120, 43] on input "text" at bounding box center [118, 44] width 84 height 13
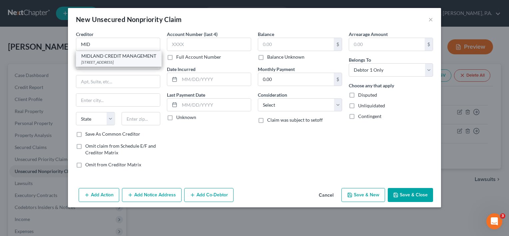
click at [110, 59] on div "MIDLAND CREDIT MANAGEMENT" at bounding box center [118, 56] width 75 height 7
type input "MIDLAND CREDIT MANAGEMENT"
type input "[STREET_ADDRESS]"
type input "STE 300"
type input "[PERSON_NAME]"
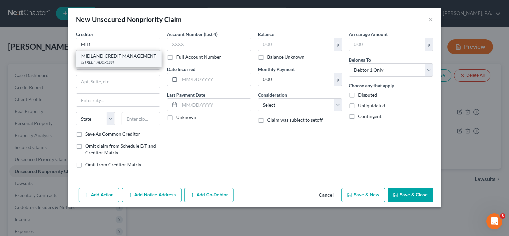
select select "23"
type input "48083-1271"
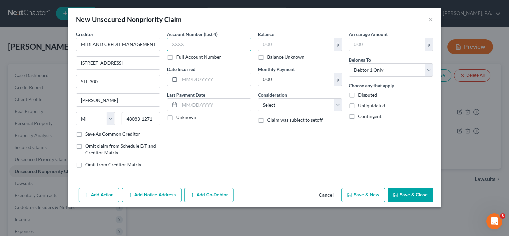
click at [197, 44] on input "text" at bounding box center [209, 44] width 84 height 13
type input "1794"
click at [207, 76] on input "text" at bounding box center [215, 79] width 71 height 13
type input "[DATE]"
click at [176, 118] on label "Unknown" at bounding box center [186, 117] width 20 height 7
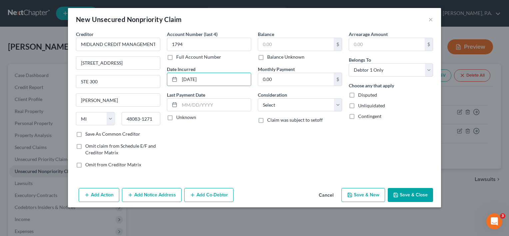
click at [179, 118] on input "Unknown" at bounding box center [181, 116] width 4 height 4
checkbox input "true"
click at [282, 47] on input "text" at bounding box center [296, 44] width 76 height 13
type input "327"
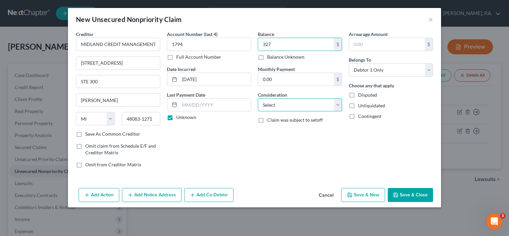
click at [334, 104] on select "Select Cable / Satellite Services Collection Agency Credit Card Debt Debt Couns…" at bounding box center [300, 104] width 84 height 13
select select "2"
click at [258, 98] on select "Select Cable / Satellite Services Collection Agency Credit Card Debt Debt Couns…" at bounding box center [300, 104] width 84 height 13
click at [365, 41] on input "text" at bounding box center [387, 44] width 76 height 13
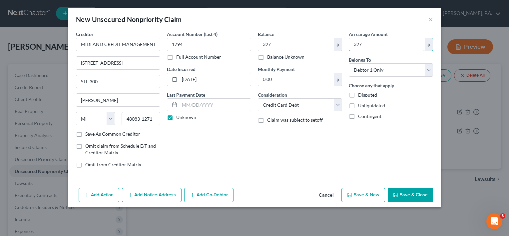
type input "327"
click at [411, 192] on button "Save & Close" at bounding box center [410, 195] width 45 height 14
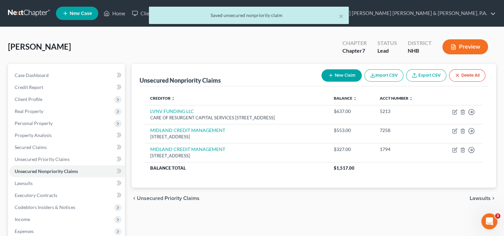
click at [337, 78] on button "New Claim" at bounding box center [341, 75] width 40 height 12
select select "0"
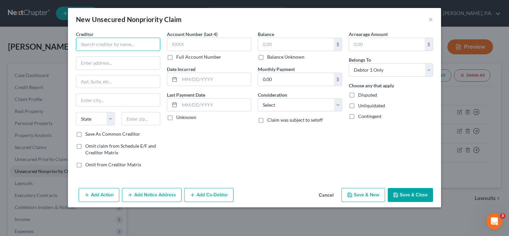
click at [125, 44] on input "text" at bounding box center [118, 44] width 84 height 13
paste input "MISSION LANE TAB BANK"
type input "MISSION LANE TAB BANK"
click at [130, 61] on input "text" at bounding box center [118, 63] width 84 height 13
click at [87, 62] on input "text" at bounding box center [118, 63] width 84 height 13
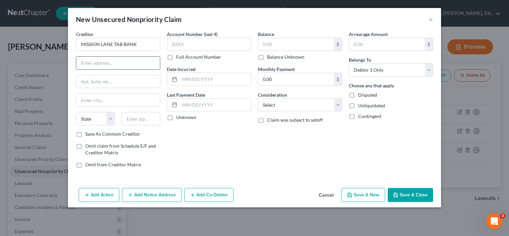
paste input "PO BOX 105286"
type input "PO BOX 105286"
click at [98, 100] on input "text" at bounding box center [118, 100] width 84 height 13
type input "[GEOGRAPHIC_DATA]"
select select "10"
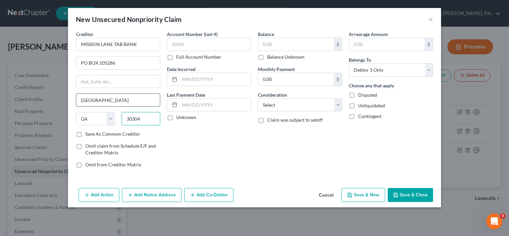
type input "30304"
type input "[GEOGRAPHIC_DATA]"
click at [85, 133] on label "Save As Common Creditor" at bounding box center [112, 134] width 55 height 7
click at [88, 133] on input "Save As Common Creditor" at bounding box center [90, 133] width 4 height 4
checkbox input "true"
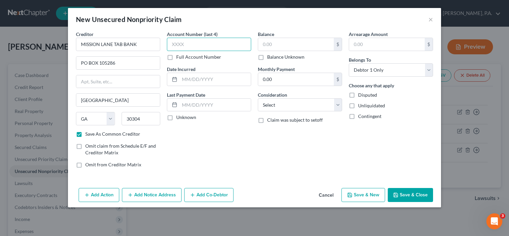
click at [202, 46] on input "text" at bounding box center [209, 44] width 84 height 13
type input "9854"
type input "[DATE]"
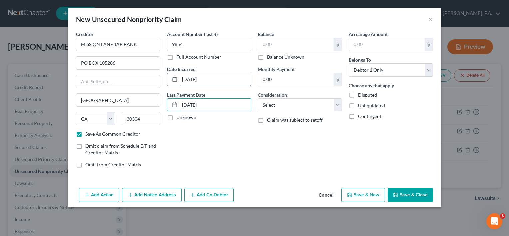
type input "[DATE]"
click at [296, 43] on input "text" at bounding box center [296, 44] width 76 height 13
type input "1,407"
click at [336, 103] on select "Select Cable / Satellite Services Collection Agency Credit Card Debt Debt Couns…" at bounding box center [300, 104] width 84 height 13
select select "2"
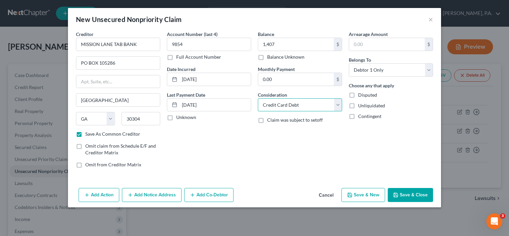
click at [258, 98] on select "Select Cable / Satellite Services Collection Agency Credit Card Debt Debt Couns…" at bounding box center [300, 104] width 84 height 13
click at [359, 46] on input "text" at bounding box center [387, 44] width 76 height 13
type input "1,407"
click at [407, 194] on button "Save & Close" at bounding box center [410, 195] width 45 height 14
checkbox input "false"
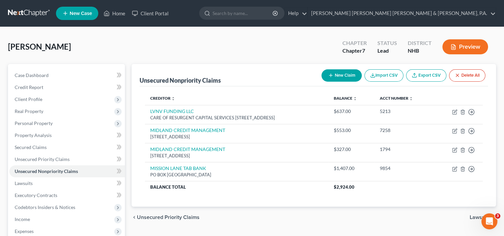
click at [334, 77] on button "New Claim" at bounding box center [341, 75] width 40 height 12
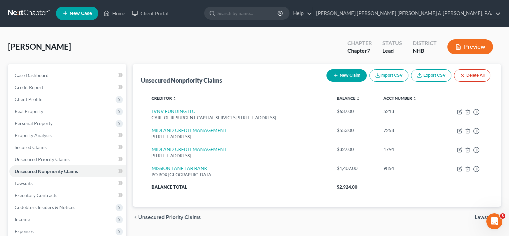
select select "0"
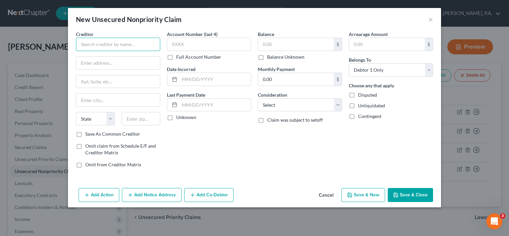
click at [103, 46] on input "text" at bounding box center [118, 44] width 84 height 13
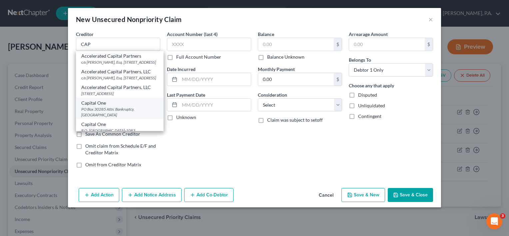
click at [97, 106] on div "Capital One" at bounding box center [119, 103] width 77 height 7
type input "Capital One"
type input "PO Box 30285"
type input "Attn: Bankruptcy"
type input "[GEOGRAPHIC_DATA]"
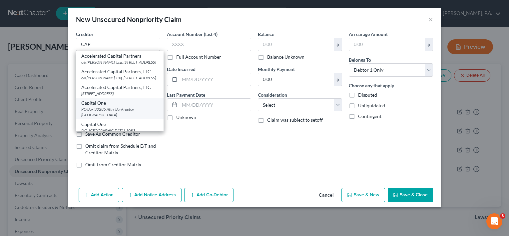
select select "46"
type input "84130"
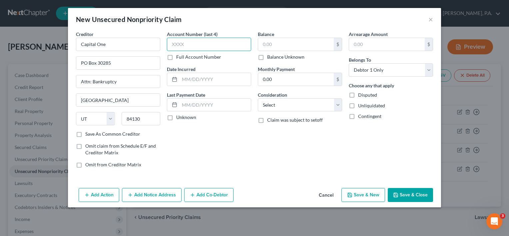
click at [199, 42] on input "text" at bounding box center [209, 44] width 84 height 13
type input "1004"
type input "[DATE]"
click at [285, 40] on input "text" at bounding box center [296, 44] width 76 height 13
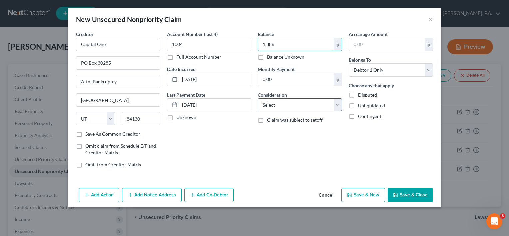
type input "1,386"
click at [337, 102] on select "Select Cable / Satellite Services Collection Agency Credit Card Debt Debt Couns…" at bounding box center [300, 104] width 84 height 13
select select "2"
click at [258, 98] on select "Select Cable / Satellite Services Collection Agency Credit Card Debt Debt Couns…" at bounding box center [300, 104] width 84 height 13
click at [362, 40] on input "text" at bounding box center [387, 44] width 76 height 13
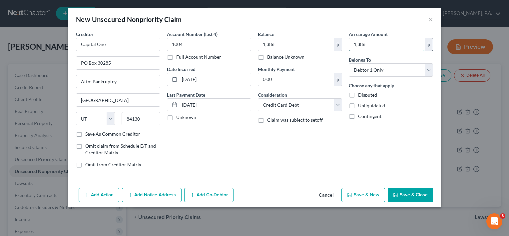
type input "1,386"
click at [413, 195] on button "Save & Close" at bounding box center [410, 195] width 45 height 14
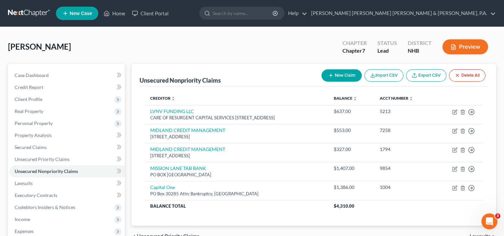
click at [342, 74] on button "New Claim" at bounding box center [341, 75] width 40 height 12
select select "0"
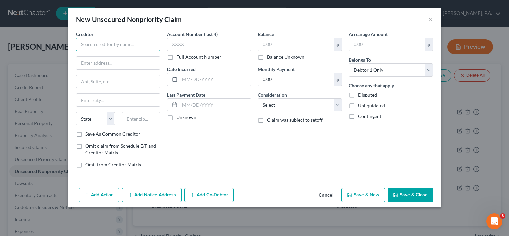
click at [121, 46] on input "text" at bounding box center [118, 44] width 84 height 13
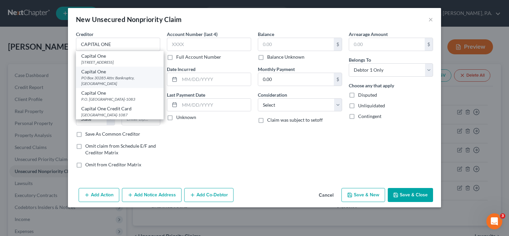
click at [128, 81] on div "PO Box 30285 Attn: Bankruptcy, [GEOGRAPHIC_DATA]" at bounding box center [119, 80] width 77 height 11
type input "Capital One"
type input "PO Box 30285"
type input "Attn: Bankruptcy"
type input "[GEOGRAPHIC_DATA]"
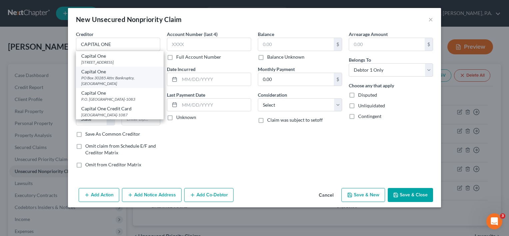
select select "46"
type input "84130"
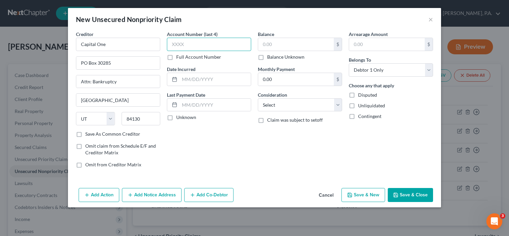
click at [199, 46] on input "text" at bounding box center [209, 44] width 84 height 13
click at [200, 42] on input "text" at bounding box center [209, 44] width 84 height 13
type input "8956"
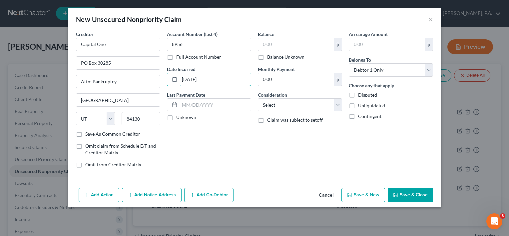
type input "[DATE]"
click at [176, 118] on label "Unknown" at bounding box center [186, 117] width 20 height 7
click at [179, 118] on input "Unknown" at bounding box center [181, 116] width 4 height 4
checkbox input "true"
click at [292, 41] on input "text" at bounding box center [296, 44] width 76 height 13
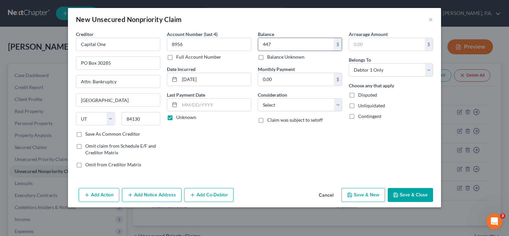
type input "447"
click at [337, 104] on select "Select Cable / Satellite Services Collection Agency Credit Card Debt Debt Couns…" at bounding box center [300, 104] width 84 height 13
select select "2"
click at [258, 98] on select "Select Cable / Satellite Services Collection Agency Credit Card Debt Debt Couns…" at bounding box center [300, 104] width 84 height 13
click at [360, 45] on input "text" at bounding box center [387, 44] width 76 height 13
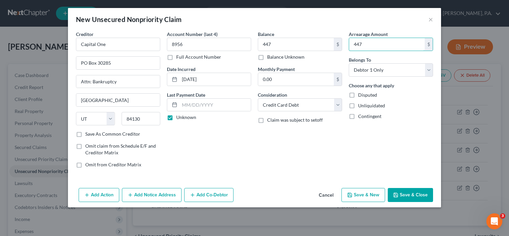
type input "447"
click at [420, 197] on button "Save & Close" at bounding box center [410, 195] width 45 height 14
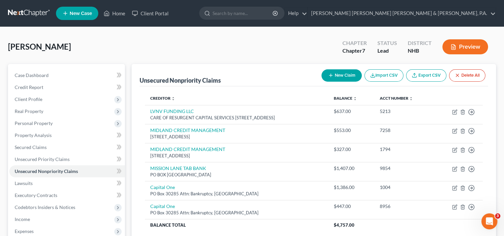
click at [340, 74] on button "New Claim" at bounding box center [341, 75] width 40 height 12
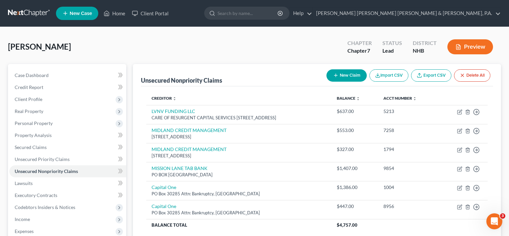
select select "0"
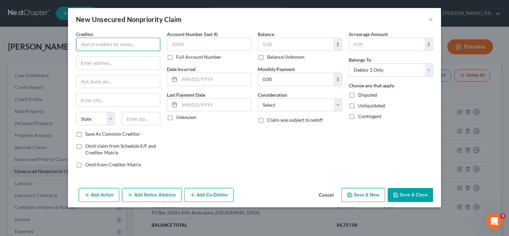
click at [110, 48] on input "text" at bounding box center [118, 44] width 84 height 13
type input "DISCOVER CARD"
click at [96, 68] on input "text" at bounding box center [118, 63] width 84 height 13
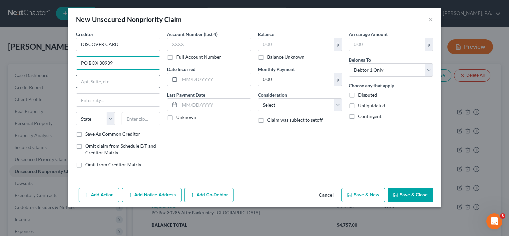
type input "PO BOX 30939"
click at [98, 82] on input "text" at bounding box center [118, 81] width 84 height 13
click at [104, 99] on input "text" at bounding box center [118, 100] width 84 height 13
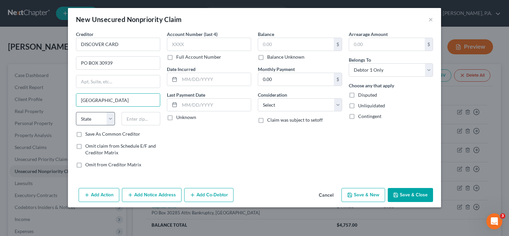
type input "[GEOGRAPHIC_DATA]"
click at [93, 117] on select "State [US_STATE] AK AR AZ CA CO CT DE DC [GEOGRAPHIC_DATA] [GEOGRAPHIC_DATA] GU…" at bounding box center [95, 118] width 39 height 13
select select "46"
click at [76, 112] on select "State [US_STATE] AK AR AZ CA CO CT DE DC [GEOGRAPHIC_DATA] [GEOGRAPHIC_DATA] GU…" at bounding box center [95, 118] width 39 height 13
click at [133, 118] on input "text" at bounding box center [141, 118] width 39 height 13
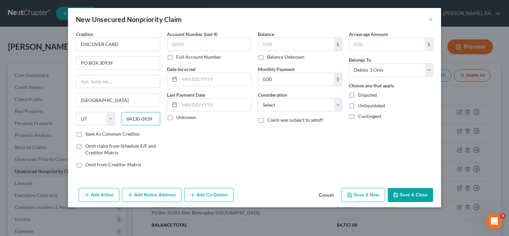
type input "84130-0939"
click at [196, 151] on div "Account Number (last 4) Full Account Number Date Incurred Last Payment Date Unk…" at bounding box center [209, 102] width 91 height 143
click at [85, 135] on label "Save As Common Creditor" at bounding box center [112, 134] width 55 height 7
click at [88, 135] on input "Save As Common Creditor" at bounding box center [90, 133] width 4 height 4
checkbox input "true"
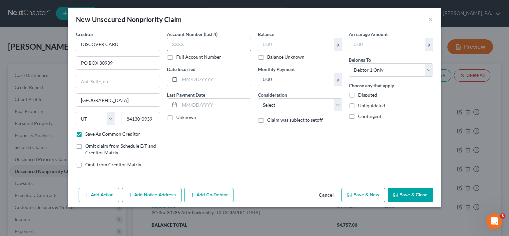
click at [204, 44] on input "text" at bounding box center [209, 44] width 84 height 13
type input "8846"
click at [204, 81] on input "text" at bounding box center [215, 79] width 71 height 13
type input "[DATE]"
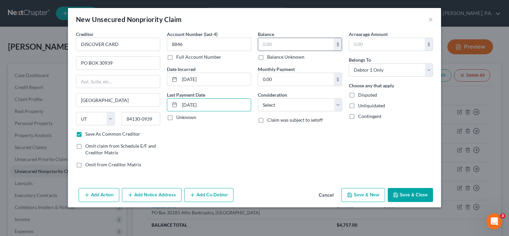
type input "[DATE]"
click at [279, 46] on input "text" at bounding box center [296, 44] width 76 height 13
type input "6,977"
click at [295, 104] on select "Select Cable / Satellite Services Collection Agency Credit Card Debt Debt Couns…" at bounding box center [300, 104] width 84 height 13
select select "2"
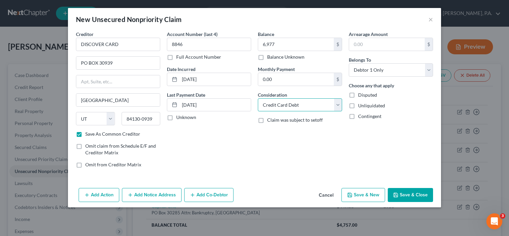
click at [258, 98] on select "Select Cable / Satellite Services Collection Agency Credit Card Debt Debt Couns…" at bounding box center [300, 104] width 84 height 13
click at [374, 36] on label "Arrearage Amount" at bounding box center [368, 34] width 39 height 7
click at [369, 41] on input "text" at bounding box center [387, 44] width 76 height 13
type input "6,977"
click at [410, 194] on button "Save & Close" at bounding box center [410, 195] width 45 height 14
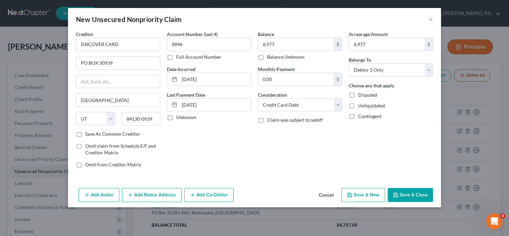
checkbox input "false"
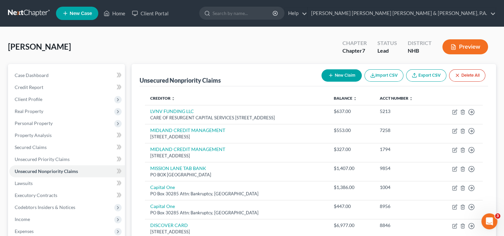
click at [337, 76] on button "New Claim" at bounding box center [341, 75] width 40 height 12
select select "0"
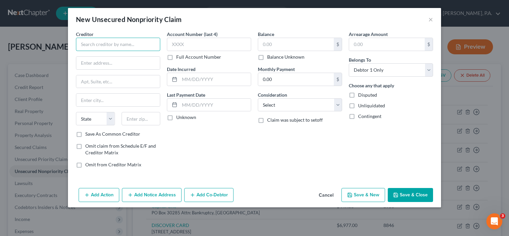
click at [86, 47] on input "text" at bounding box center [118, 44] width 84 height 13
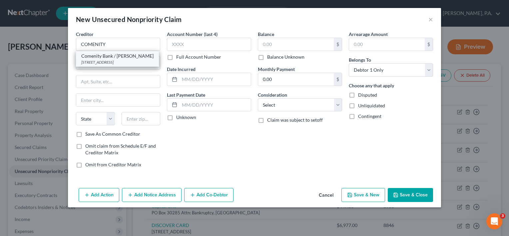
click at [89, 60] on div "[STREET_ADDRESS]" at bounding box center [117, 62] width 72 height 6
type input "Comenity Bank / [PERSON_NAME]"
type input "PO Box 182120"
type input "Columbus"
select select "36"
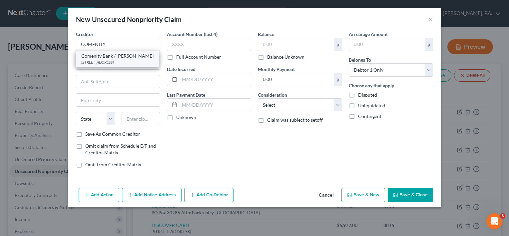
type input "43218"
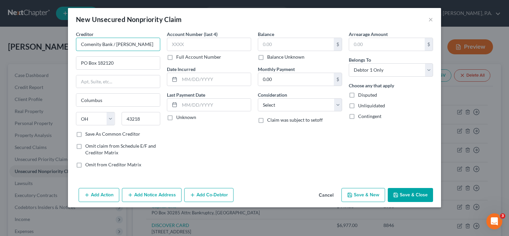
click at [113, 44] on input "Comenity Bank / [PERSON_NAME]" at bounding box center [118, 44] width 84 height 13
type input "Comenity Capital/Famous"
click at [85, 133] on label "Save As Common Creditor" at bounding box center [112, 134] width 55 height 7
click at [88, 133] on input "Save As Common Creditor" at bounding box center [90, 133] width 4 height 4
checkbox input "true"
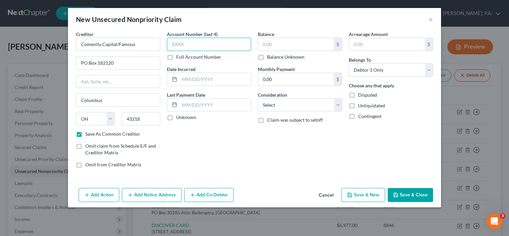
click at [191, 47] on input "text" at bounding box center [209, 44] width 84 height 13
type input "4355"
click at [187, 77] on input "text" at bounding box center [215, 79] width 71 height 13
type input "[DATE]"
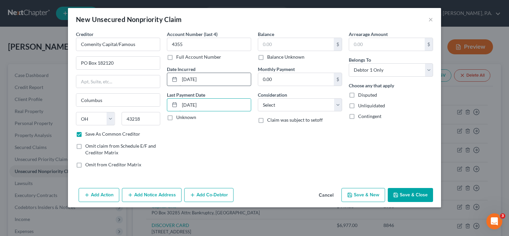
type input "[DATE]"
drag, startPoint x: 217, startPoint y: 78, endPoint x: 174, endPoint y: 76, distance: 42.7
click at [174, 76] on div "[DATE]" at bounding box center [209, 79] width 84 height 13
type input "[DATE]"
click at [218, 99] on input "[DATE]" at bounding box center [215, 105] width 71 height 13
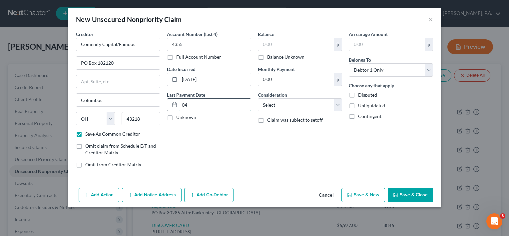
type input "0"
type input "[DATE]"
click at [276, 47] on input "text" at bounding box center [296, 44] width 76 height 13
type input "553"
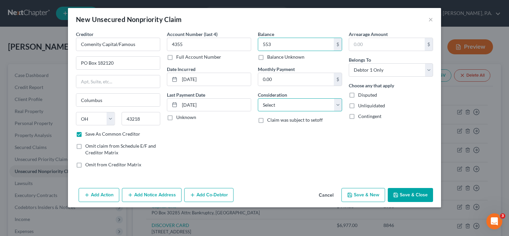
click at [336, 103] on select "Select Cable / Satellite Services Collection Agency Credit Card Debt Debt Couns…" at bounding box center [300, 104] width 84 height 13
select select "2"
click at [258, 98] on select "Select Cable / Satellite Services Collection Agency Credit Card Debt Debt Couns…" at bounding box center [300, 104] width 84 height 13
click at [367, 46] on input "text" at bounding box center [387, 44] width 76 height 13
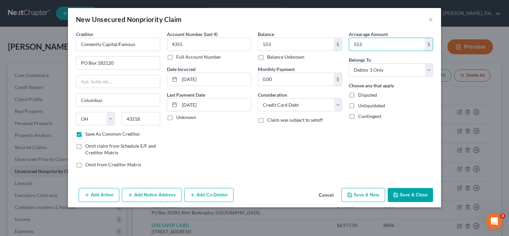
type input "553"
click at [413, 196] on button "Save & Close" at bounding box center [410, 195] width 45 height 14
checkbox input "false"
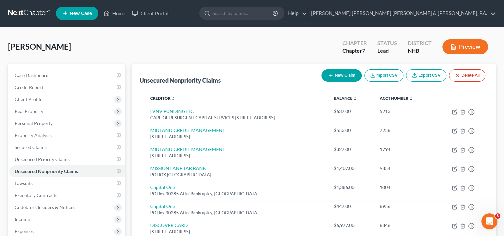
click at [342, 75] on button "New Claim" at bounding box center [341, 75] width 40 height 12
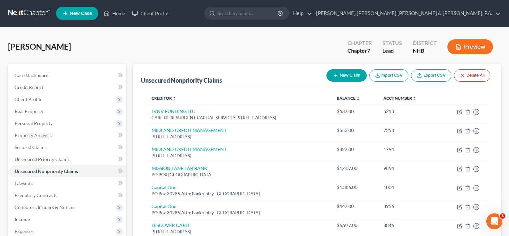
select select "0"
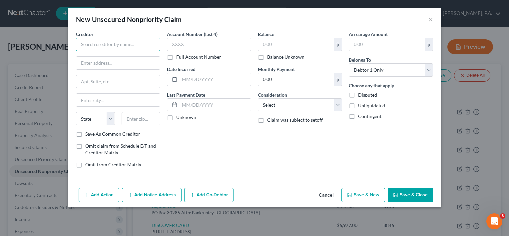
click at [92, 42] on input "text" at bounding box center [118, 44] width 84 height 13
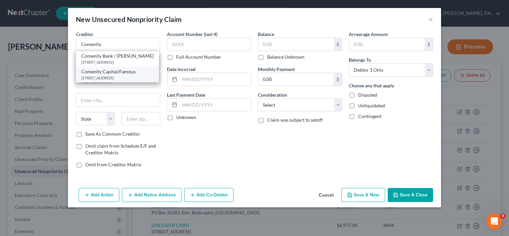
click at [116, 73] on div "Comenity Capital/Famous" at bounding box center [117, 71] width 72 height 7
type input "Comenity Capital/Famous"
type input "PO Box 182120"
type input "Columbus"
select select "36"
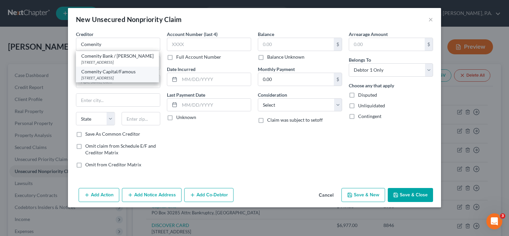
type input "43218"
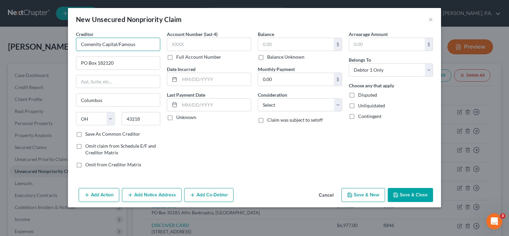
click at [137, 45] on input "Comenity Capital/Famous" at bounding box center [118, 44] width 84 height 13
type input "Comenity Capital/ULTAMC"
click at [85, 133] on label "Save As Common Creditor" at bounding box center [112, 134] width 55 height 7
click at [88, 133] on input "Save As Common Creditor" at bounding box center [90, 133] width 4 height 4
checkbox input "true"
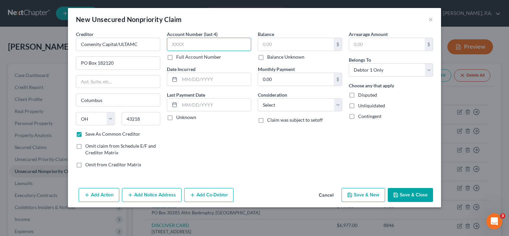
click at [203, 43] on input "text" at bounding box center [209, 44] width 84 height 13
type input "6812"
type input "[DATE]"
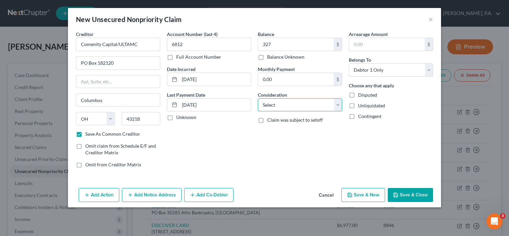
click at [337, 107] on select "Select Cable / Satellite Services Collection Agency Credit Card Debt Debt Couns…" at bounding box center [300, 104] width 84 height 13
click at [258, 98] on select "Select Cable / Satellite Services Collection Agency Credit Card Debt Debt Couns…" at bounding box center [300, 104] width 84 height 13
click at [370, 39] on input "text" at bounding box center [387, 44] width 76 height 13
click at [412, 191] on button "Save & Close" at bounding box center [410, 195] width 45 height 14
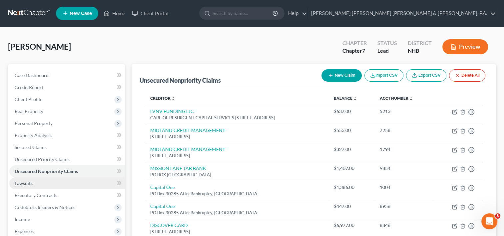
click at [59, 181] on link "Lawsuits" at bounding box center [67, 183] width 116 height 12
